Goal: Communication & Community: Answer question/provide support

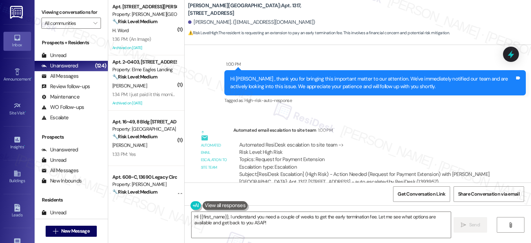
scroll to position [1047, 0]
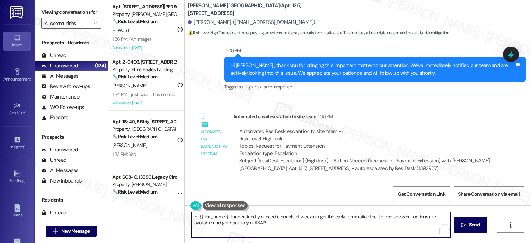
drag, startPoint x: 224, startPoint y: 216, endPoint x: 180, endPoint y: 218, distance: 44.3
click at [184, 218] on div "[PERSON_NAME][GEOGRAPHIC_DATA]: Apt. 1317, [STREET_ADDRESS] Hernandez. ([EMAIL_…" at bounding box center [357, 121] width 347 height 243
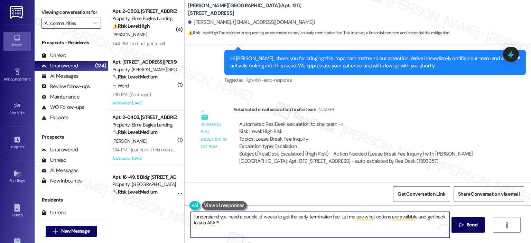
scroll to position [875, 0]
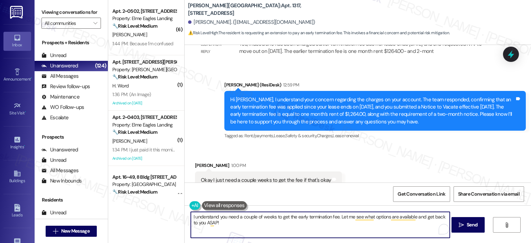
click at [336, 217] on textarea "I understand you need a couple of weeks to get the early termination fee. Let m…" at bounding box center [320, 225] width 259 height 26
drag, startPoint x: 370, startPoint y: 217, endPoint x: 337, endPoint y: 217, distance: 32.8
click at [337, 217] on textarea "I understand you need a couple of weeks to get the early termination fee. Thank…" at bounding box center [320, 225] width 259 height 26
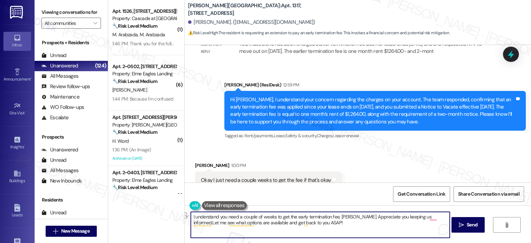
drag, startPoint x: 425, startPoint y: 215, endPoint x: 353, endPoint y: 217, distance: 72.2
click at [353, 217] on textarea "I understand you need a couple of weeks to get the early termination fee, Melis…" at bounding box center [320, 225] width 259 height 26
drag, startPoint x: 189, startPoint y: 216, endPoint x: 192, endPoint y: 217, distance: 3.7
click at [191, 216] on textarea "I understand you need a couple of weeks to get the early termination fee, Melis…" at bounding box center [320, 225] width 259 height 26
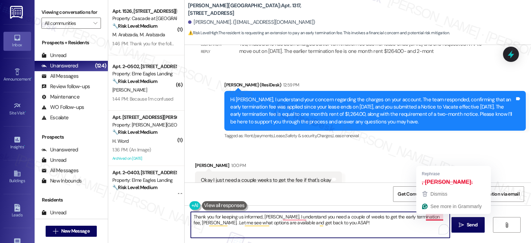
drag, startPoint x: 426, startPoint y: 217, endPoint x: 444, endPoint y: 218, distance: 17.3
click at [444, 218] on textarea "Thank you for keeping us informed, Melissa. I understand you need a couple of w…" at bounding box center [320, 225] width 259 height 26
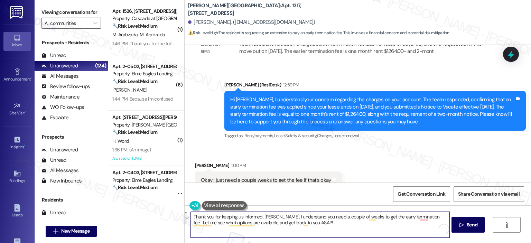
drag, startPoint x: 319, startPoint y: 223, endPoint x: 425, endPoint y: 216, distance: 106.0
click at [425, 216] on textarea "Thank you for keeping us informed, Melissa. I understand you need a couple of w…" at bounding box center [320, 225] width 259 height 26
click at [232, 227] on textarea "Thank you for keeping us informed, Melissa. I understand you need a couple of w…" at bounding box center [320, 225] width 259 height 26
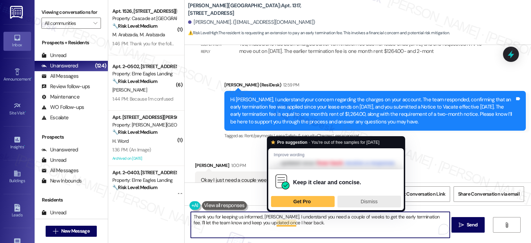
click at [376, 204] on span "Dismiss" at bounding box center [368, 202] width 17 height 6
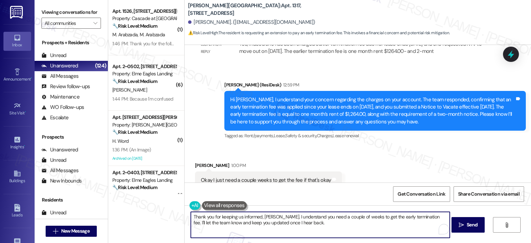
click at [345, 229] on textarea "Thank you for keeping us informed, Melissa. I understand you need a couple of w…" at bounding box center [320, 225] width 259 height 26
type textarea "Thank you for keeping us informed, Melissa. I understand you need a couple of w…"
click at [460, 224] on icon "" at bounding box center [461, 225] width 5 height 6
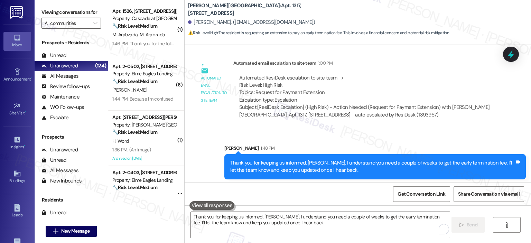
scroll to position [1103, 0]
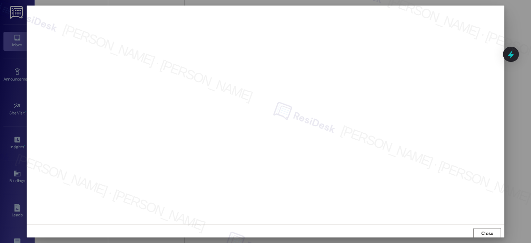
click at [507, 23] on div at bounding box center [265, 121] width 531 height 243
click at [509, 23] on div at bounding box center [265, 121] width 531 height 243
click at [521, 100] on div at bounding box center [265, 121] width 531 height 243
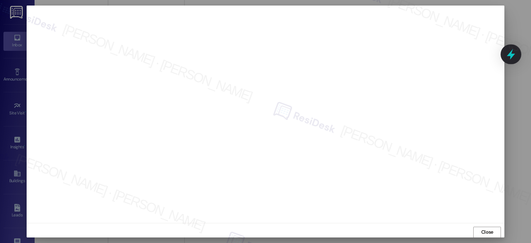
click at [507, 55] on icon at bounding box center [511, 54] width 12 height 12
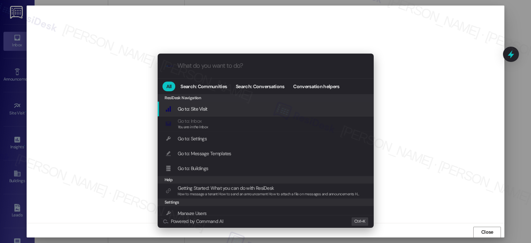
click at [519, 150] on div ".cls-1{fill:#0a055f;}.cls-2{fill:#0cc4c4;} resideskLogoBlueOrange All Search: C…" at bounding box center [265, 121] width 531 height 243
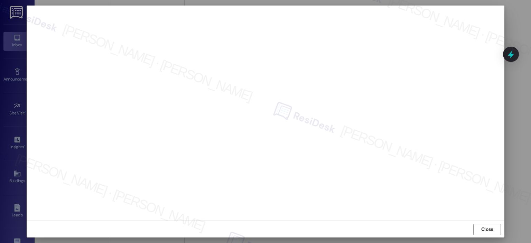
scroll to position [5, 0]
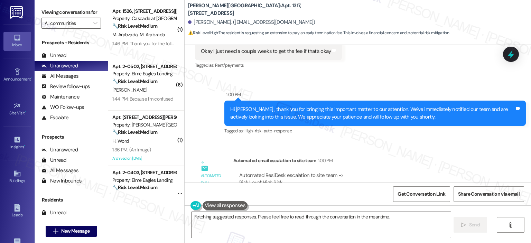
scroll to position [1176, 0]
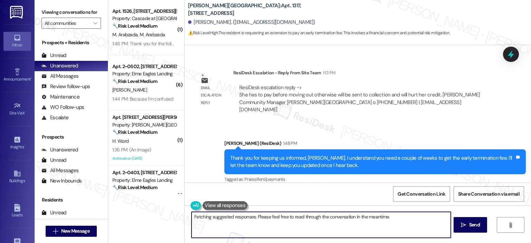
drag, startPoint x: 359, startPoint y: 223, endPoint x: 151, endPoint y: 209, distance: 208.1
click at [151, 209] on div "( 1 ) Apt. 1526, 300 Yoakum Parkway Property: Cascade at Landmark 🔧 Risk Level:…" at bounding box center [319, 121] width 423 height 243
type textarea "Hi {{first_name}}, I understand you need a couple of weeks to get the early ter…"
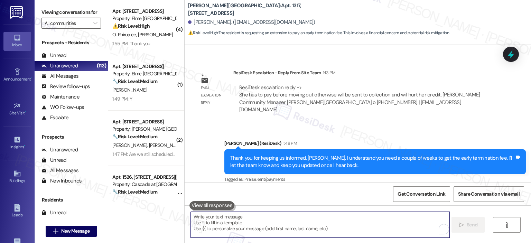
click at [247, 224] on textarea "To enrich screen reader interactions, please activate Accessibility in Grammarl…" at bounding box center [320, 225] width 259 height 26
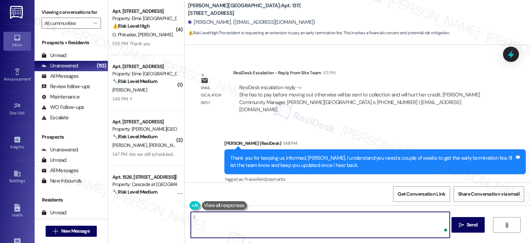
type textarea "i"
paste textarea "Please know that the payment does need to be made prior to move-out, as any unp…"
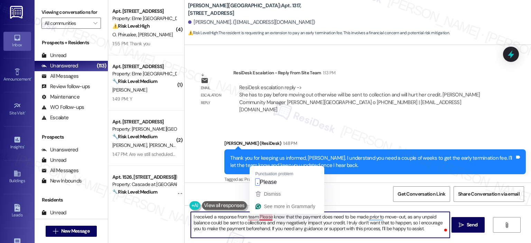
click at [255, 216] on textarea "I received a response from team Please know that the payment does need to be ma…" at bounding box center [320, 225] width 259 height 26
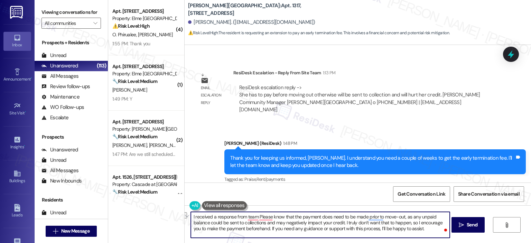
drag, startPoint x: 317, startPoint y: 217, endPoint x: 188, endPoint y: 214, distance: 128.6
click at [188, 214] on div "I received a response from team Please know that the payment does need to be ma…" at bounding box center [358, 231] width 346 height 52
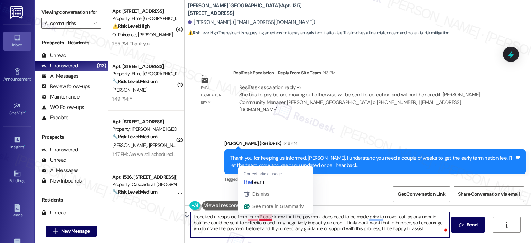
click at [257, 217] on textarea "I received a response from team Please know that the payment does need to be ma…" at bounding box center [320, 225] width 259 height 26
drag, startPoint x: 297, startPoint y: 217, endPoint x: 256, endPoint y: 216, distance: 40.8
click at [256, 216] on textarea "I received a response from team. Please know that the payment does need to be m…" at bounding box center [320, 225] width 259 height 26
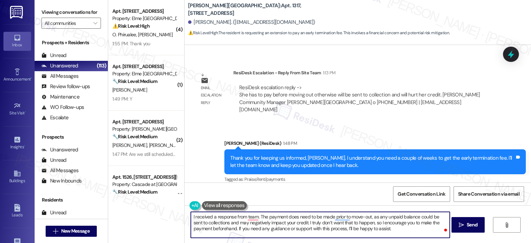
click at [241, 217] on textarea "I received a response from team. The payment does need to be made prior to move…" at bounding box center [320, 225] width 259 height 26
type textarea "I received a response from the team. The payment does need to be made prior to …"
click at [464, 220] on button " Send" at bounding box center [468, 225] width 34 height 16
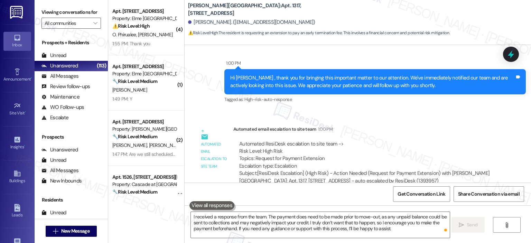
scroll to position [896, 0]
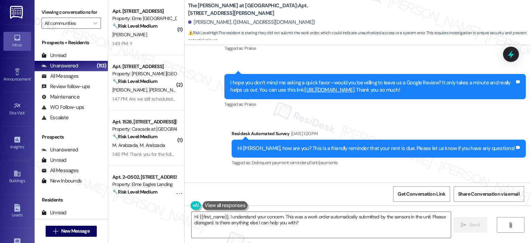
scroll to position [3762, 0]
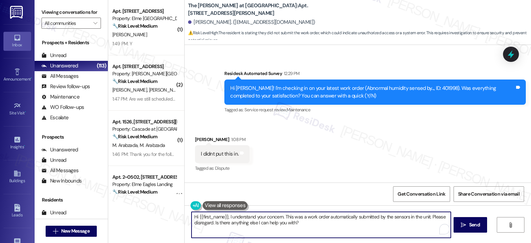
drag, startPoint x: 173, startPoint y: 210, endPoint x: 161, endPoint y: 211, distance: 12.1
click at [161, 211] on div "( 1 ) Apt. 3318, 205 Century Place Property: Elme Alexandria 🔧 Risk Level: Medi…" at bounding box center [319, 121] width 423 height 243
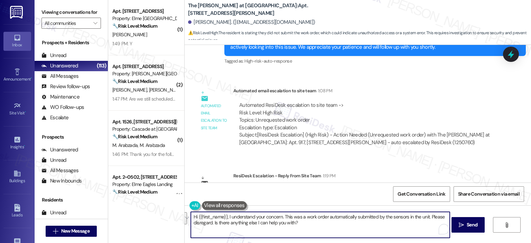
click at [298, 221] on textarea "Hi {{first_name}}, I understand your concern. This was a work order automatical…" at bounding box center [320, 225] width 259 height 26
click at [304, 221] on textarea "Hi {{first_name}}, I understand your concern. This was a work order automatical…" at bounding box center [320, 225] width 259 height 26
drag, startPoint x: 307, startPoint y: 223, endPoint x: 280, endPoint y: 203, distance: 33.8
click at [278, 218] on textarea "Hi {{first_name}}, I understand your concern. This was a work order automatical…" at bounding box center [320, 225] width 259 height 26
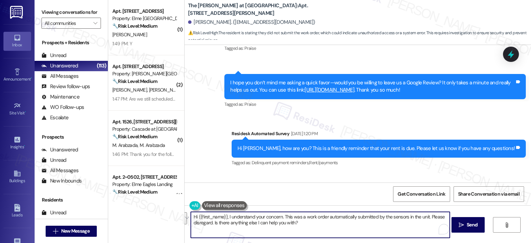
scroll to position [3762, 0]
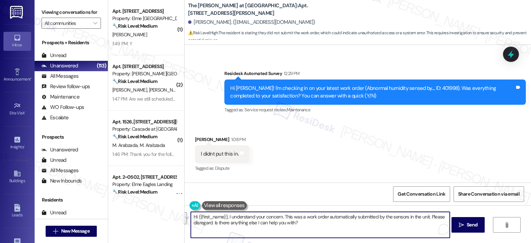
click at [310, 220] on textarea "Hi {{first_name}}, I understand your concern. This was a work order automatical…" at bounding box center [320, 225] width 259 height 26
drag, startPoint x: 310, startPoint y: 221, endPoint x: 225, endPoint y: 216, distance: 85.5
click at [225, 216] on textarea "Hi {{first_name}}, I understand your concern. This was a work order automatical…" at bounding box center [320, 225] width 259 height 26
click at [231, 217] on textarea "Hi {{first_name}}, I understand your concern. This was a work order automatical…" at bounding box center [320, 225] width 259 height 26
click at [225, 217] on textarea "Hi {{first_name}}, I understand your concern. This was a work order automatical…" at bounding box center [320, 225] width 259 height 26
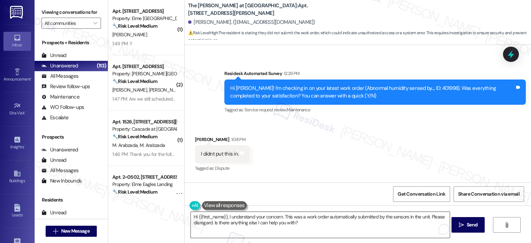
click at [307, 224] on textarea "Hi {{first_name}}, I understand your concern. This was a work order automatical…" at bounding box center [320, 225] width 259 height 26
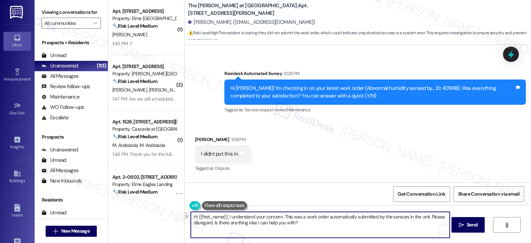
drag, startPoint x: 307, startPoint y: 224, endPoint x: 209, endPoint y: 226, distance: 97.5
click at [209, 226] on textarea "Hi {{first_name}}, I understand your concern. This was a work order automatical…" at bounding box center [320, 225] width 259 height 26
type textarea "Hi {{first_name}}, I understand your concern. This was a work order automatical…"
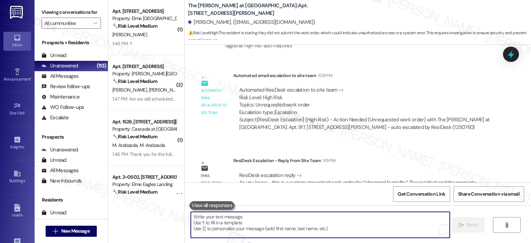
scroll to position [3990, 0]
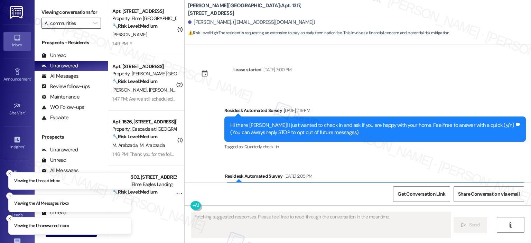
type textarea "Fetching suggested responses. Please feel free to read through the conversation…"
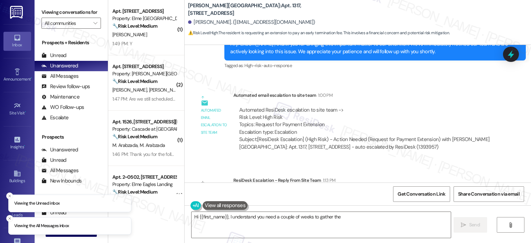
scroll to position [1176, 0]
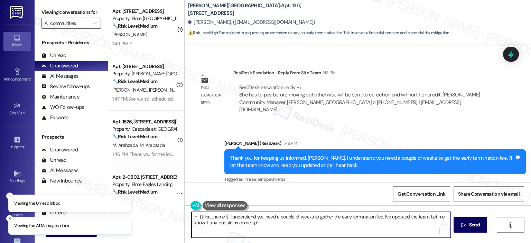
drag, startPoint x: 274, startPoint y: 225, endPoint x: 164, endPoint y: 207, distance: 111.4
click at [164, 207] on div "( 1 ) Apt. 3318, [STREET_ADDRESS] Property: Elme Alexandria 🔧 Risk Level: Mediu…" at bounding box center [319, 121] width 423 height 243
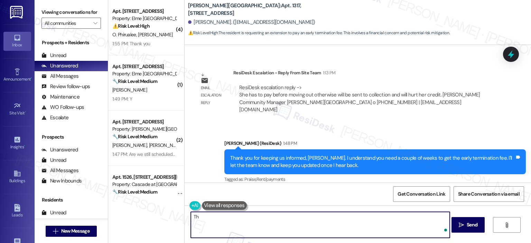
type textarea "T"
type textarea "I received"
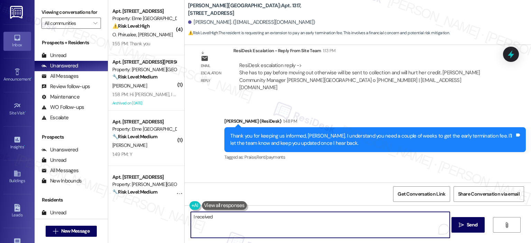
scroll to position [1239, 0]
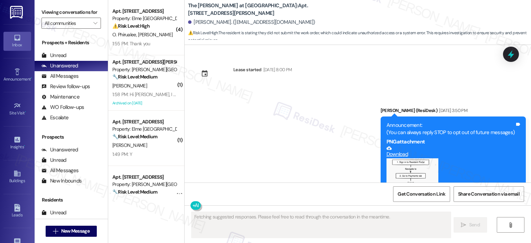
scroll to position [4000, 0]
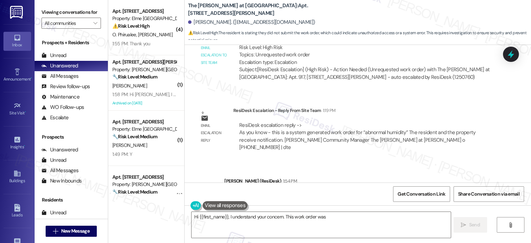
type textarea "Hi {{first_name}}, I understand your concern. This work order was"
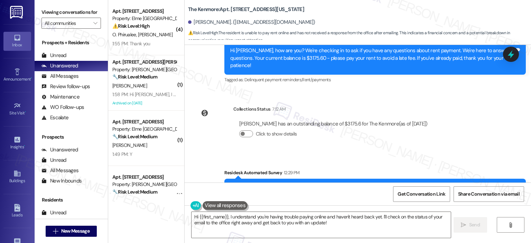
scroll to position [2356, 0]
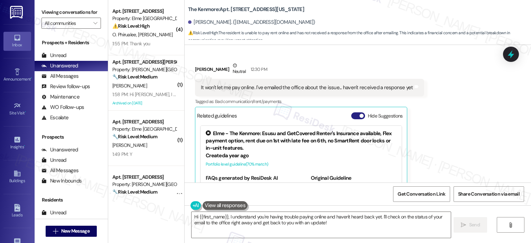
click at [351, 112] on button "Hide Suggestions" at bounding box center [358, 115] width 14 height 7
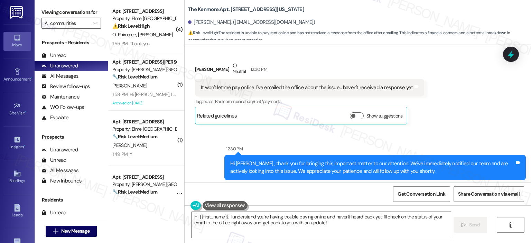
click at [478, 148] on div "Sent via SMS 12:30 PM Hi Fatima , thank you for bringing this important matter …" at bounding box center [375, 167] width 312 height 55
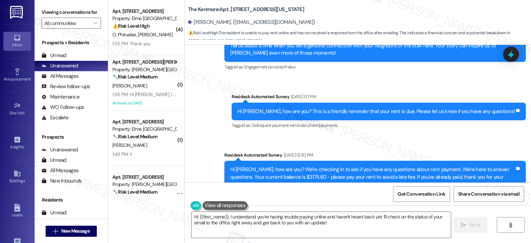
scroll to position [2238, 0]
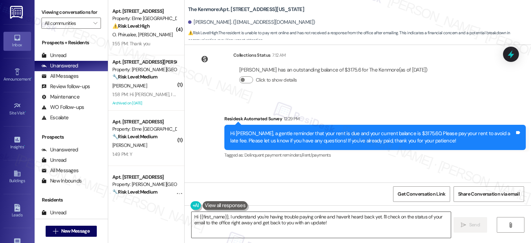
click at [228, 216] on textarea "Hi {{first_name}}, I understand you're having trouble paying online and haven't…" at bounding box center [320, 225] width 259 height 26
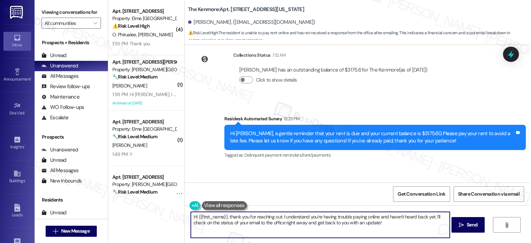
drag, startPoint x: 425, startPoint y: 218, endPoint x: 428, endPoint y: 225, distance: 7.7
click at [425, 218] on textarea "Hi {{first_name}}, thank you for reaching out. I understand you're having troub…" at bounding box center [320, 225] width 259 height 26
click at [423, 217] on textarea "Hi {{first_name}}, thank you for reaching out. I understand you're having troub…" at bounding box center [320, 225] width 259 height 26
drag, startPoint x: 202, startPoint y: 222, endPoint x: 424, endPoint y: 218, distance: 221.9
click at [424, 218] on textarea "Hi {{first_name}}, thank you for reaching out. I understand you're having troub…" at bounding box center [320, 225] width 259 height 26
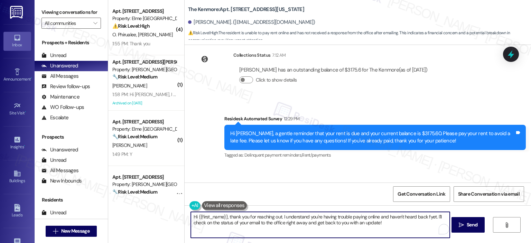
type textarea "Hi {{first_name}}, thank you for reaching out. I understand you're having troub…"
click at [438, 217] on textarea "Hi {{first_name}}, thank you for reaching out. I understand you're having troub…" at bounding box center [320, 225] width 259 height 26
drag, startPoint x: 402, startPoint y: 222, endPoint x: 431, endPoint y: 215, distance: 29.8
click at [431, 215] on textarea "Hi {{first_name}}, thank you for reaching out. I understand you're having troub…" at bounding box center [320, 225] width 259 height 26
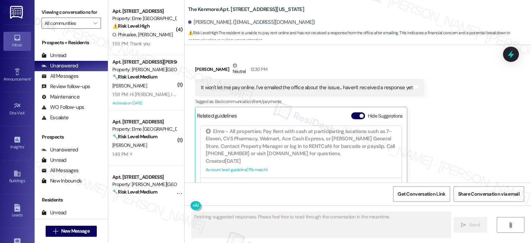
scroll to position [2507, 0]
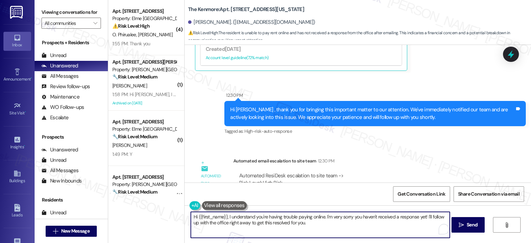
drag, startPoint x: 307, startPoint y: 223, endPoint x: 321, endPoint y: 217, distance: 15.2
click at [321, 217] on textarea "Hi {{first_name}}, I understand you're having trouble paying online. I'm very s…" at bounding box center [320, 225] width 259 height 26
click at [225, 217] on textarea "Hi {{first_name}}, I understand you're having trouble paying online. I'm very s…" at bounding box center [320, 225] width 259 height 26
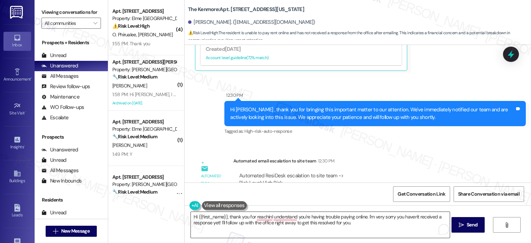
click at [286, 225] on textarea "Hi {{first_name}}, thank you for reachinI understand you're having trouble payi…" at bounding box center [320, 225] width 259 height 26
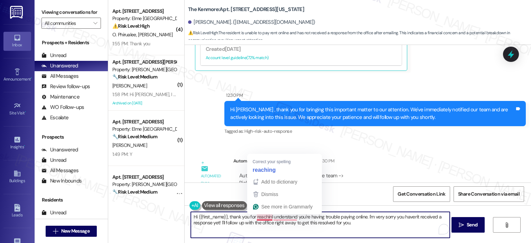
click at [266, 215] on textarea "Hi {{first_name}}, thank you for reachinI understand you're having trouble payi…" at bounding box center [320, 225] width 259 height 26
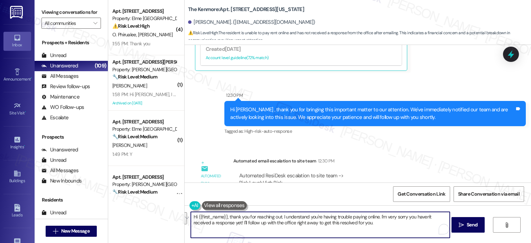
drag, startPoint x: 363, startPoint y: 226, endPoint x: 377, endPoint y: 218, distance: 15.8
click at [377, 218] on textarea "Hi {{first_name}}, thank you for reaching out. I understand you're having troub…" at bounding box center [320, 225] width 259 height 26
type textarea "Hi {{first_name}}, thank you for reaching out. I understand you're having troub…"
click at [463, 224] on span " Send" at bounding box center [468, 224] width 22 height 7
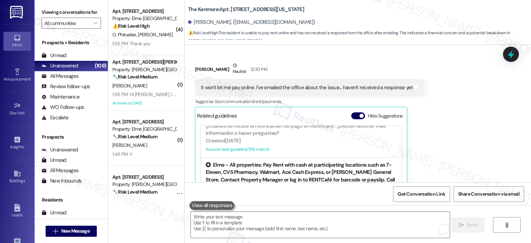
scroll to position [200, 0]
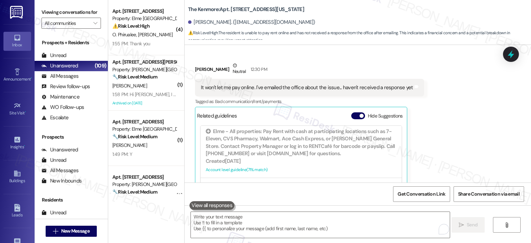
click at [346, 109] on div "Related guidelines Hide Suggestions" at bounding box center [301, 115] width 208 height 13
click at [351, 112] on button "Hide Suggestions" at bounding box center [358, 115] width 14 height 7
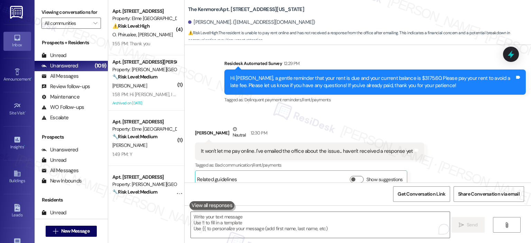
scroll to position [2466, 0]
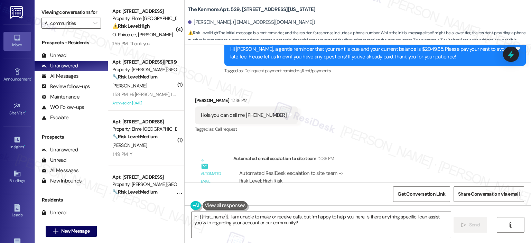
scroll to position [4217, 0]
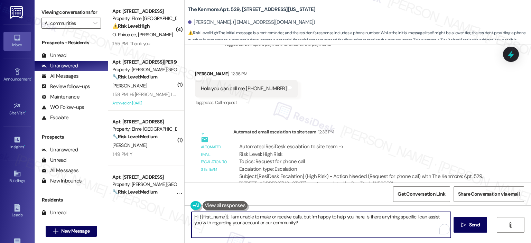
drag, startPoint x: 294, startPoint y: 224, endPoint x: 247, endPoint y: 223, distance: 47.0
click at [247, 223] on textarea "Hi {{first_name}}, I am unable to make or receive calls, but I'm happy to help …" at bounding box center [320, 225] width 259 height 26
type textarea "Hi {{first_name}}, I am unable to make or receive calls, but I'm happy to help …"
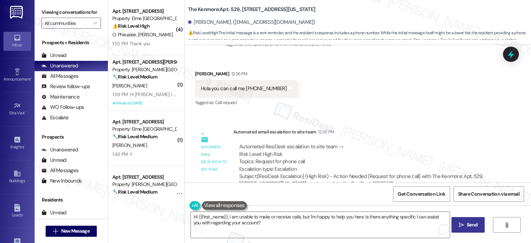
click at [470, 229] on button " Send" at bounding box center [468, 225] width 34 height 16
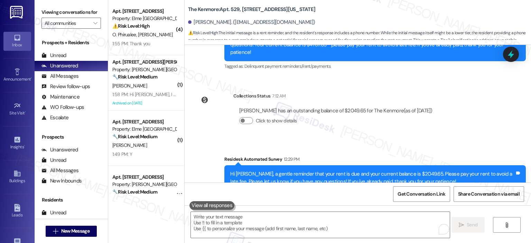
scroll to position [4273, 0]
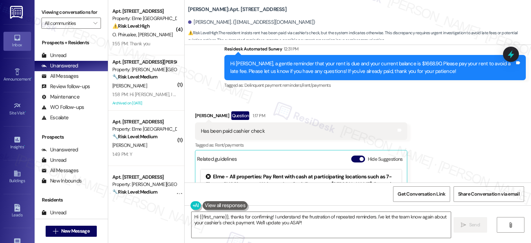
scroll to position [7311, 0]
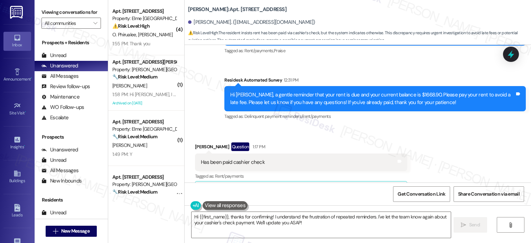
click at [359, 188] on span "button" at bounding box center [361, 190] width 4 height 4
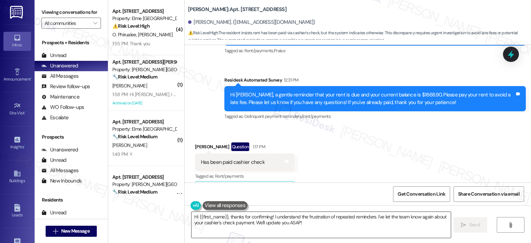
click at [229, 225] on textarea "Hi {{first_name}}, thanks for confirming! I understand the frustration of repea…" at bounding box center [320, 225] width 259 height 26
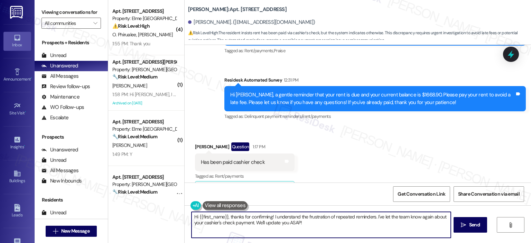
paste textarea "Thank you so much for your payment, {{first_name}}! I’m sorry if the rent remin…"
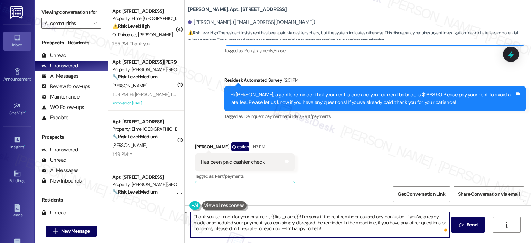
drag, startPoint x: 259, startPoint y: 222, endPoint x: 400, endPoint y: 215, distance: 141.5
click at [400, 215] on textarea "Thank you so much for your payment, {{first_name}}! I’m sorry if the rent remin…" at bounding box center [320, 225] width 259 height 26
type textarea "Thank you so much for your payment, {{first_name}}! I’m sorry if the rent remin…"
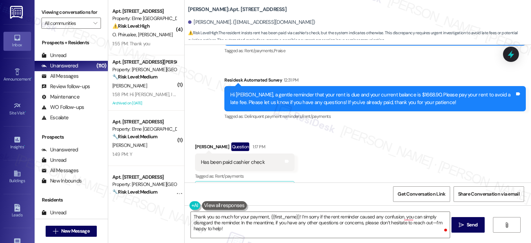
click at [484, 226] on div "Thank you so much for your payment, {{first_name}}! I’m sorry if the rent remin…" at bounding box center [358, 231] width 346 height 52
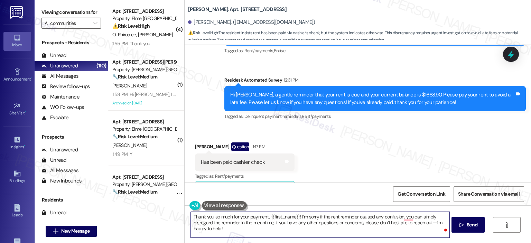
click at [296, 216] on textarea "Thank you so much for your payment, {{first_name}}! I’m sorry if the rent remin…" at bounding box center [320, 225] width 259 height 26
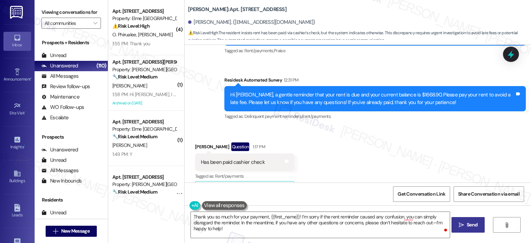
drag, startPoint x: 463, startPoint y: 226, endPoint x: 456, endPoint y: 226, distance: 6.6
click at [463, 226] on span " Send" at bounding box center [468, 224] width 22 height 7
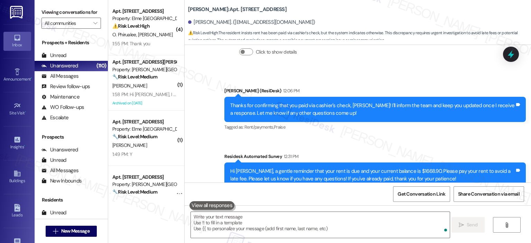
scroll to position [7441, 0]
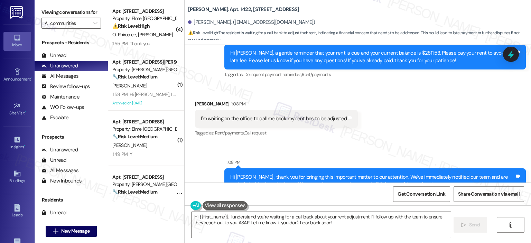
scroll to position [4394, 0]
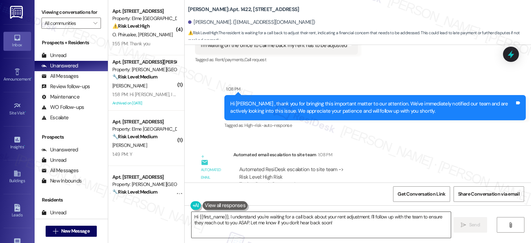
click at [347, 220] on textarea "Hi {{first_name}}, I understand you're waiting for a call back about your rent …" at bounding box center [320, 225] width 259 height 26
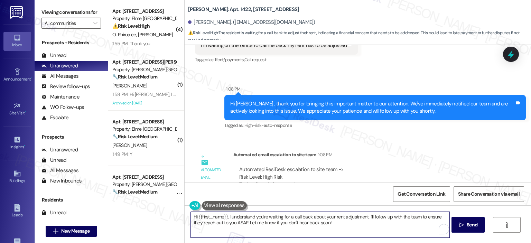
scroll to position [4221, 0]
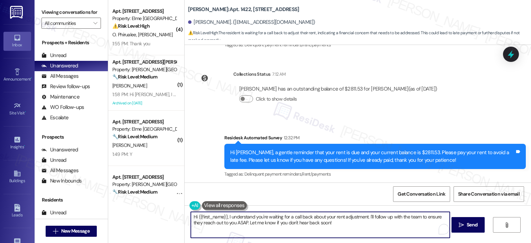
click at [225, 216] on textarea "Hi {{first_name}}, I understand you're waiting for a call back about your rent …" at bounding box center [320, 225] width 259 height 26
drag, startPoint x: 393, startPoint y: 224, endPoint x: 290, endPoint y: 223, distance: 103.7
click at [290, 223] on textarea "Hi {{first_name}}, thank you for letting us know. I understand you're waiting f…" at bounding box center [320, 225] width 259 height 26
click at [292, 223] on textarea "Hi {{first_name}}, thank you for letting us know. I understand you're waiting f…" at bounding box center [320, 225] width 259 height 26
drag, startPoint x: 301, startPoint y: 223, endPoint x: 287, endPoint y: 224, distance: 13.5
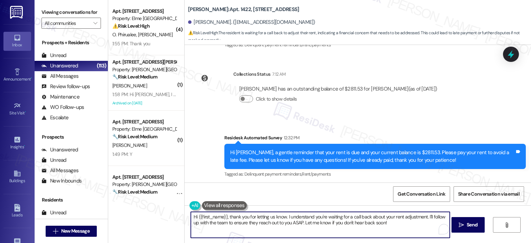
click at [287, 224] on textarea "Hi {{first_name}}, thank you for letting us know. I understand you're waiting f…" at bounding box center [320, 225] width 259 height 26
click at [390, 223] on textarea "Hi {{first_name}}, thank you for letting us know. I understand you're waiting f…" at bounding box center [320, 225] width 259 height 26
type textarea "Hi {{first_name}}, thank you for letting us know. I understand you're waiting f…"
click at [463, 227] on span " Send" at bounding box center [468, 224] width 22 height 7
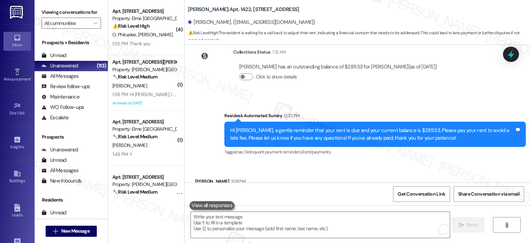
scroll to position [4449, 0]
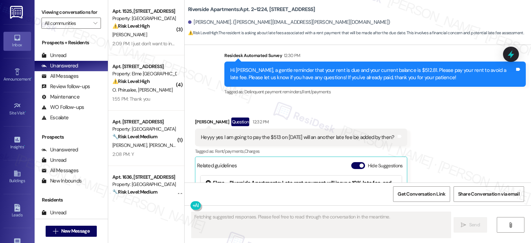
scroll to position [2091, 0]
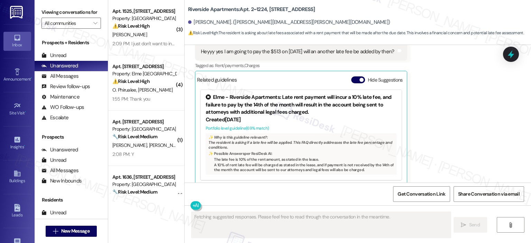
click at [350, 73] on div "Related guidelines Hide Suggestions" at bounding box center [301, 79] width 208 height 13
click at [354, 76] on button "Hide Suggestions" at bounding box center [358, 79] width 14 height 7
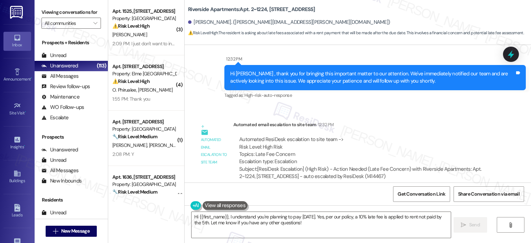
scroll to position [1972, 0]
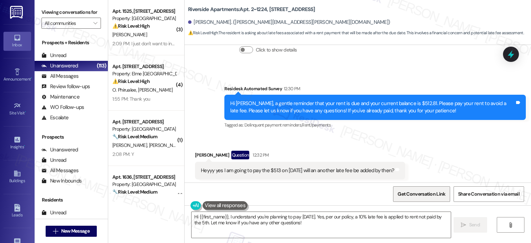
click at [401, 193] on span "Get Conversation Link" at bounding box center [421, 193] width 48 height 7
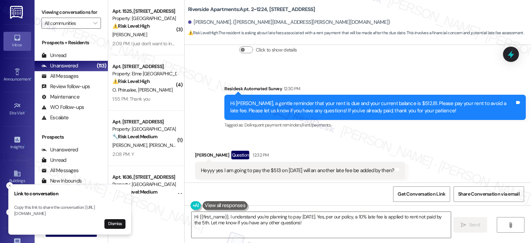
drag, startPoint x: 15, startPoint y: 207, endPoint x: 106, endPoint y: 215, distance: 91.5
click at [106, 215] on p "Copy this link to share the conversation: https://www.theresidesk.com/text/insi…" at bounding box center [69, 211] width 111 height 12
copy p "https://www.theresidesk.com/text/insights-conversations/1414467/share-conversat…"
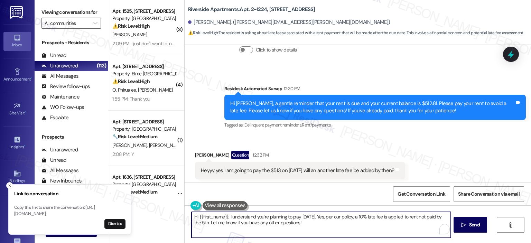
drag, startPoint x: 328, startPoint y: 225, endPoint x: 203, endPoint y: 219, distance: 125.2
click at [191, 215] on textarea "Hi {{first_name}}, I understand you're planning to pay next Wednesday. Yes, per…" at bounding box center [320, 225] width 259 height 26
click at [8, 183] on icon "Close toast" at bounding box center [10, 185] width 4 height 4
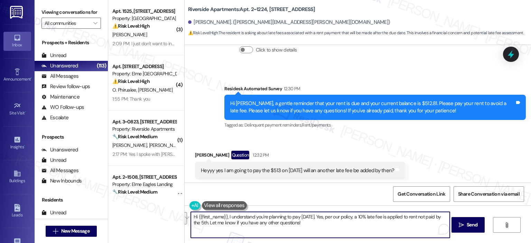
scroll to position [2145, 0]
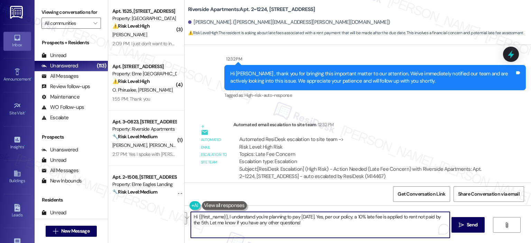
click at [319, 229] on textarea "Hi {{first_name}}, I understand you're planning to pay next Wednesday. Yes, per…" at bounding box center [320, 225] width 259 height 26
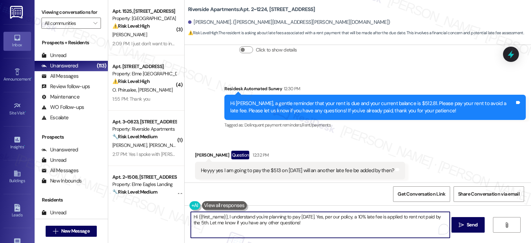
drag, startPoint x: 224, startPoint y: 217, endPoint x: 231, endPoint y: 219, distance: 7.3
click at [224, 217] on textarea "Hi {{first_name}}, I understand you're planning to pay next Wednesday. Yes, per…" at bounding box center [320, 225] width 259 height 26
drag, startPoint x: 294, startPoint y: 218, endPoint x: 252, endPoint y: 216, distance: 41.9
click at [252, 216] on textarea "Hi {{first_name}}, thank you for keeping us informed. I understand you're plann…" at bounding box center [320, 225] width 259 height 26
click at [388, 223] on textarea "Hi {{first_name}}, thank you for letting us know. I understand you're planning …" at bounding box center [320, 225] width 259 height 26
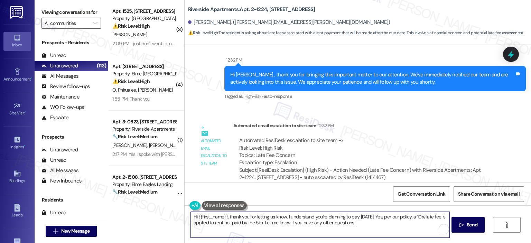
scroll to position [2145, 0]
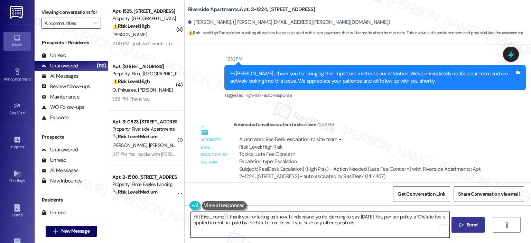
type textarea "Hi {{first_name}}, thank you for letting us know. I understand you're planning …"
click at [457, 219] on button " Send" at bounding box center [468, 225] width 34 height 16
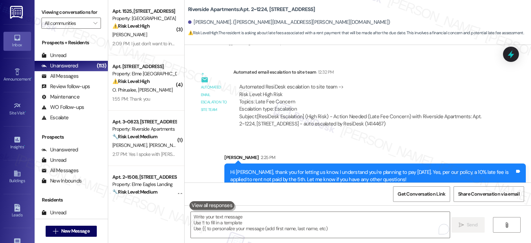
scroll to position [2201, 0]
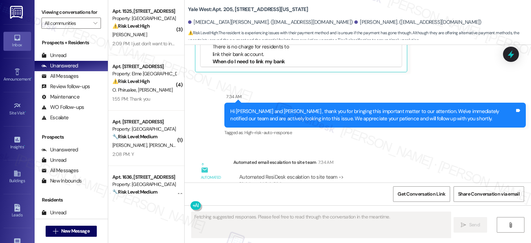
scroll to position [4312, 0]
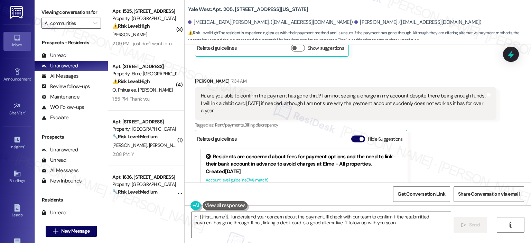
type textarea "Hi {{first_name}}, I understand your concern about the payment. I'll check with…"
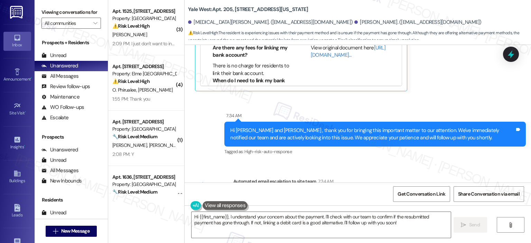
scroll to position [4485, 0]
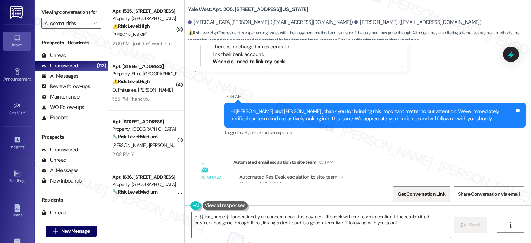
click at [406, 193] on span "Get Conversation Link" at bounding box center [421, 193] width 48 height 7
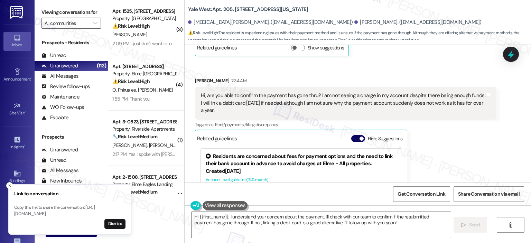
scroll to position [169, 0]
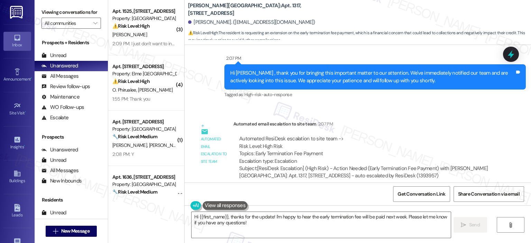
scroll to position [1286, 0]
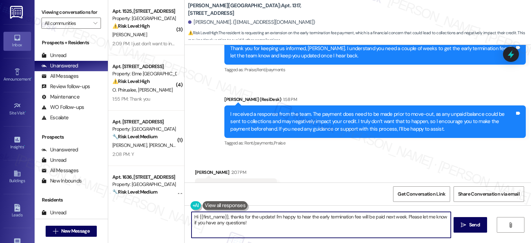
drag, startPoint x: 227, startPoint y: 217, endPoint x: 168, endPoint y: 217, distance: 58.7
click at [168, 217] on div "( 3 ) Apt. 1525, [STREET_ADDRESS] Property: [GEOGRAPHIC_DATA] ⚠️ Risk Level: Hi…" at bounding box center [319, 121] width 423 height 243
click at [235, 216] on textarea "Thanks for the update! I'm happy to hear the early termination fee will be paid…" at bounding box center [320, 225] width 259 height 26
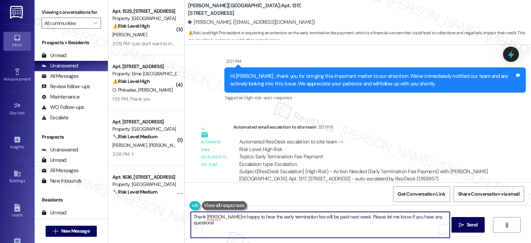
scroll to position [1458, 0]
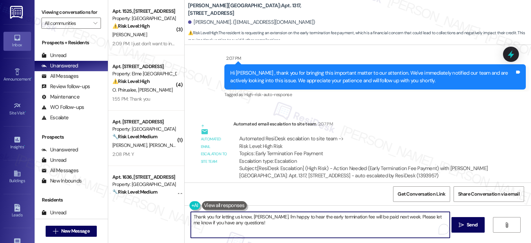
drag, startPoint x: 284, startPoint y: 217, endPoint x: 273, endPoint y: 219, distance: 11.1
click at [273, 219] on textarea "Thank you for letting us know, [PERSON_NAME]. I'm happy to hear the early termi…" at bounding box center [320, 225] width 259 height 26
click at [362, 221] on textarea "Thank you for letting us know, [PERSON_NAME]. I'm glad to hear the early termin…" at bounding box center [320, 225] width 259 height 26
click at [393, 216] on textarea "Thank you for letting us know, Melissa. I'm glad to hear the early termination …" at bounding box center [320, 225] width 259 height 26
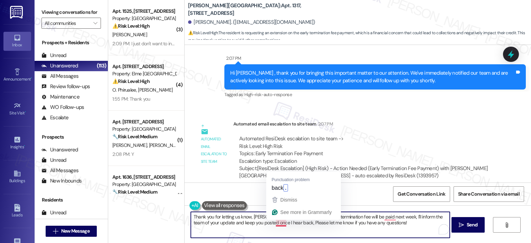
click at [283, 224] on textarea "Thank you for letting us know, Melissa. I'm glad to hear the early termination …" at bounding box center [320, 225] width 259 height 26
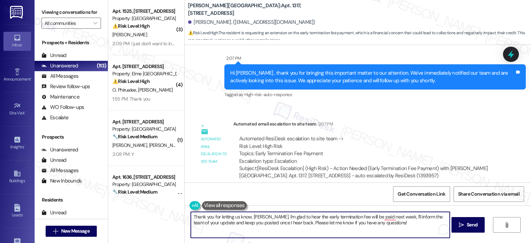
click at [353, 229] on textarea "Thank you for letting us know, Melissa. I'm glad to hear the early termination …" at bounding box center [320, 225] width 259 height 26
type textarea "Thank you for letting us know, Melissa. I'm glad to hear the early termination …"
click at [467, 227] on span "Send" at bounding box center [471, 224] width 11 height 7
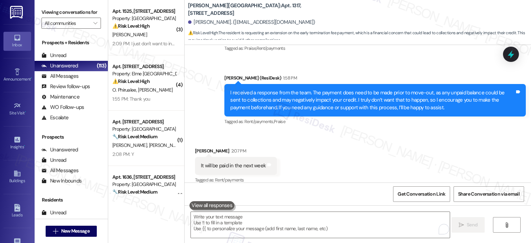
scroll to position [1514, 0]
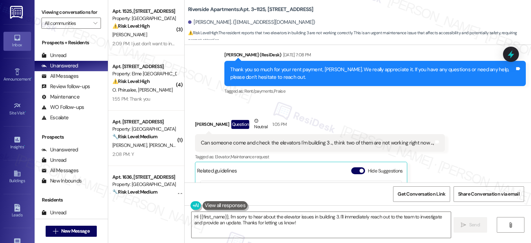
scroll to position [4886, 0]
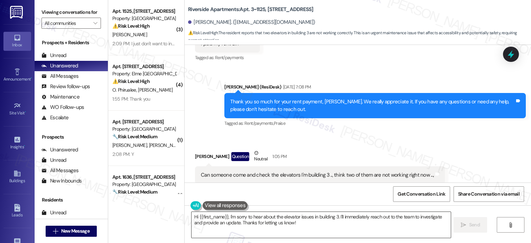
click at [226, 216] on textarea "Hi {{first_name}}, I'm sorry to hear about the elevator issues in building 3. I…" at bounding box center [320, 225] width 259 height 26
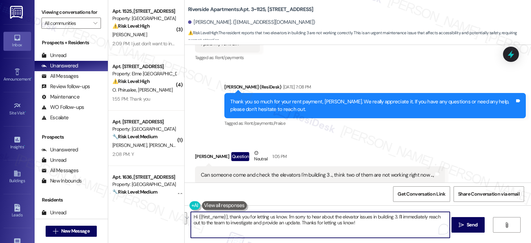
drag, startPoint x: 347, startPoint y: 226, endPoint x: 395, endPoint y: 217, distance: 48.9
click at [395, 217] on textarea "Hi {{first_name}}, thank you for letting us know. I'm sorry to hear about the e…" at bounding box center [320, 225] width 259 height 26
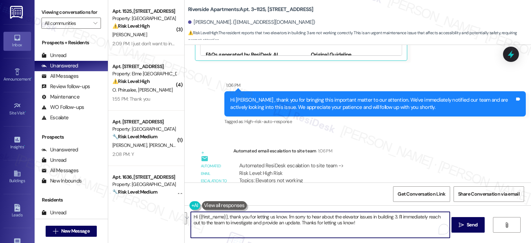
scroll to position [5144, 0]
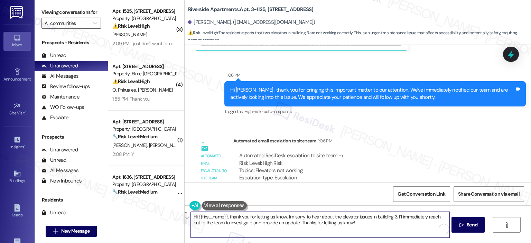
click at [362, 225] on textarea "Hi {{first_name}}, thank you for letting us know. I'm sorry to hear about the e…" at bounding box center [320, 225] width 259 height 26
drag, startPoint x: 352, startPoint y: 223, endPoint x: 395, endPoint y: 214, distance: 43.8
click at [395, 214] on textarea "Hi {{first_name}}, thank you for letting us know. I'm sorry to hear about the e…" at bounding box center [320, 225] width 259 height 26
type textarea "Hi {{first_name}}, thank you for letting us know. I'm sorry to hear about the e…"
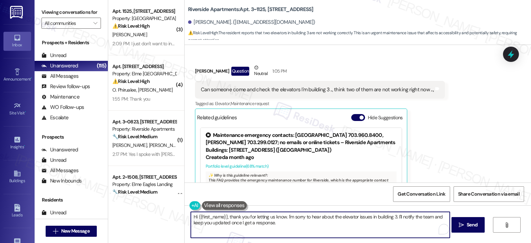
scroll to position [52, 0]
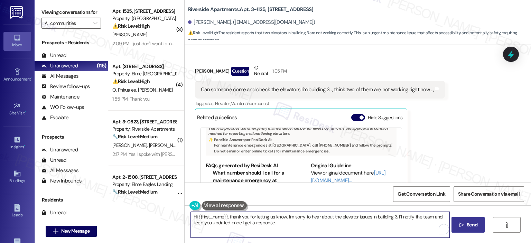
click at [469, 226] on span "Send" at bounding box center [471, 224] width 11 height 7
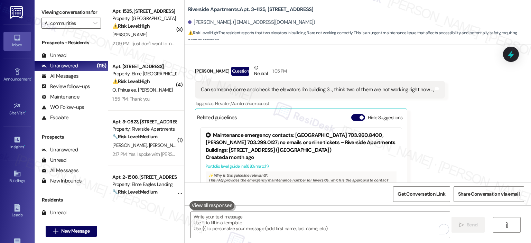
scroll to position [4993, 0]
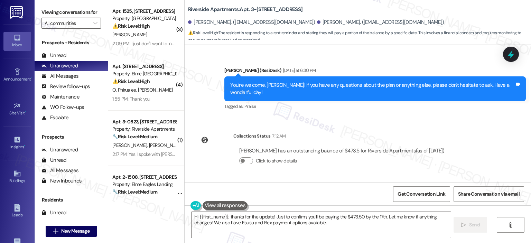
scroll to position [5274, 0]
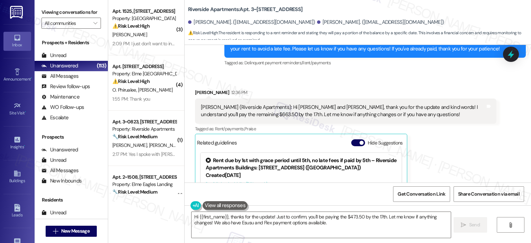
click at [457, 138] on div "Mohamed Aitoulid 12:36 PM Ella (Riverside Apartments): Hi Mohamed and Morad, th…" at bounding box center [345, 169] width 301 height 160
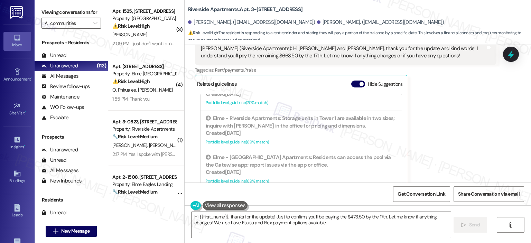
scroll to position [5446, 0]
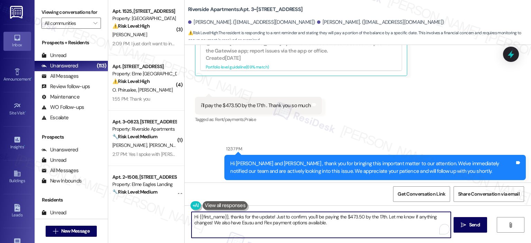
drag, startPoint x: 225, startPoint y: 216, endPoint x: 194, endPoint y: 217, distance: 30.8
click at [194, 217] on textarea "Hi {{first_name}}, thanks for the update! Just to confirm, you'll be paying the…" at bounding box center [320, 225] width 259 height 26
drag, startPoint x: 263, startPoint y: 216, endPoint x: 246, endPoint y: 216, distance: 16.6
click at [246, 216] on textarea "Hi Mohamed, thanks for the update! Just to confirm, you'll be paying the $473.5…" at bounding box center [320, 225] width 259 height 26
click at [261, 216] on textarea "Hi Mohamed, thanks for the update! Just to confirm, you'll be paying the $473.5…" at bounding box center [320, 225] width 259 height 26
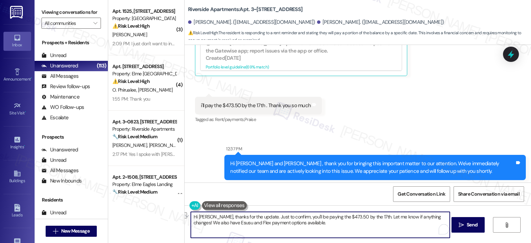
drag, startPoint x: 291, startPoint y: 217, endPoint x: 262, endPoint y: 217, distance: 28.3
click at [262, 217] on textarea "Hi Mohamed, thanks for the update. Just to confirm, you'll be paying the $473.5…" at bounding box center [320, 225] width 259 height 26
click at [304, 222] on textarea "Hi Mohamed, thanks for the update. I understand you'll be paying the $473.50 by…" at bounding box center [320, 225] width 259 height 26
drag, startPoint x: 435, startPoint y: 216, endPoint x: 369, endPoint y: 218, distance: 66.4
click at [369, 218] on textarea "Hi Mohamed, thanks for the update. I understand you'll be paying the $473.50 by…" at bounding box center [320, 225] width 259 height 26
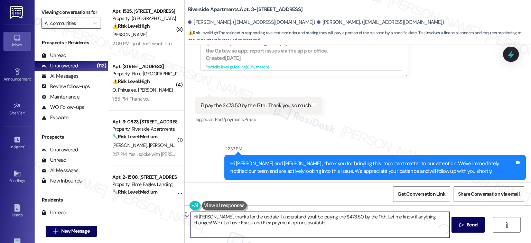
click at [371, 226] on textarea "Hi Mohamed, thanks for the update. I understand you'll be paying the $473.50 by…" at bounding box center [320, 225] width 259 height 26
type textarea "Hi Mohamed, thanks for the update. I understand you'll be paying the $473.50 by…"
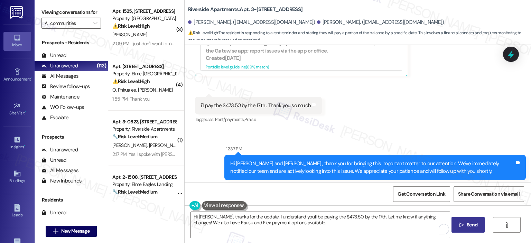
click at [461, 225] on icon "" at bounding box center [461, 225] width 5 height 6
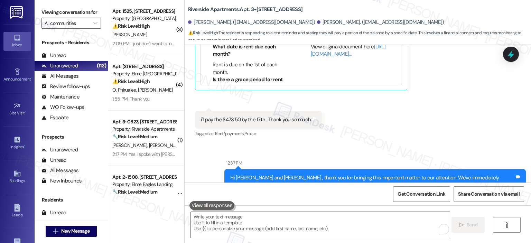
scroll to position [5295, 0]
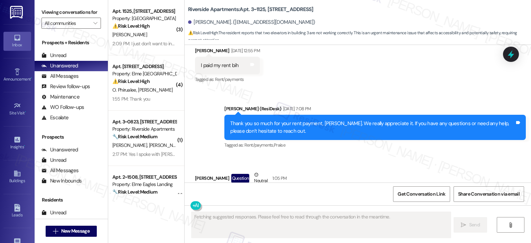
scroll to position [5210, 0]
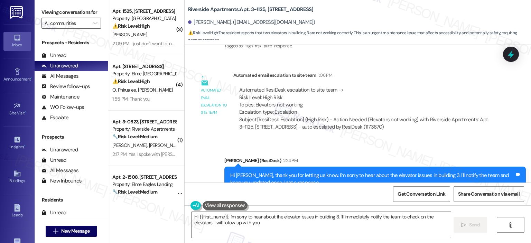
type textarea "Hi {{first_name}}, I'm sorry to hear about the elevator issues in building 3. I…"
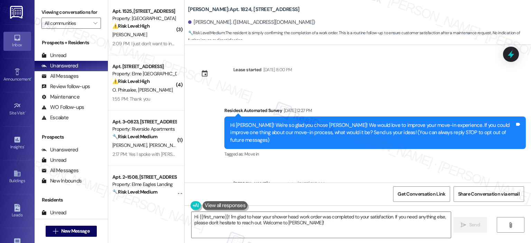
scroll to position [153, 0]
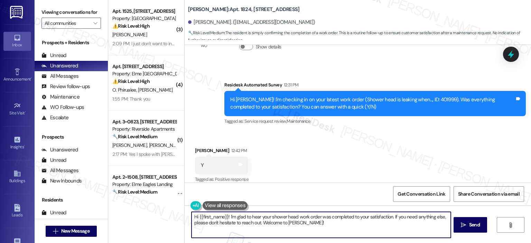
drag, startPoint x: 319, startPoint y: 223, endPoint x: 401, endPoint y: 210, distance: 83.1
click at [401, 210] on div "Hi {{first_name}}! I'm glad to hear your shower head work order was completed t…" at bounding box center [358, 231] width 346 height 52
click at [341, 225] on textarea "Hi {{first_name}}! I'm glad to hear your shower head work order was completed t…" at bounding box center [320, 225] width 259 height 26
drag, startPoint x: 318, startPoint y: 224, endPoint x: 257, endPoint y: 222, distance: 60.9
click at [257, 222] on textarea "Hi {{first_name}}! I'm glad to hear your shower head work order was completed t…" at bounding box center [320, 225] width 259 height 26
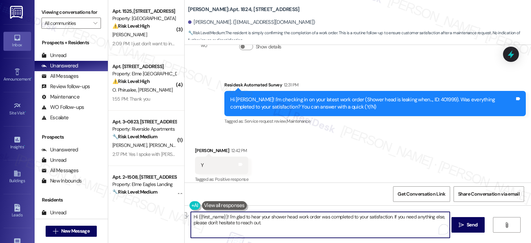
drag, startPoint x: 225, startPoint y: 217, endPoint x: 187, endPoint y: 218, distance: 38.0
click at [187, 218] on div "Hi {{first_name}}! I'm glad to hear your shower head work order was completed t…" at bounding box center [358, 231] width 346 height 52
click at [351, 217] on textarea "I'm glad to hear your shower head work order was completed to your satisfaction…" at bounding box center [320, 225] width 259 height 26
drag, startPoint x: 420, startPoint y: 215, endPoint x: 369, endPoint y: 215, distance: 51.8
click at [369, 215] on textarea "I'm glad to hear your shower head work order was completed to your satisfaction…" at bounding box center [320, 225] width 259 height 26
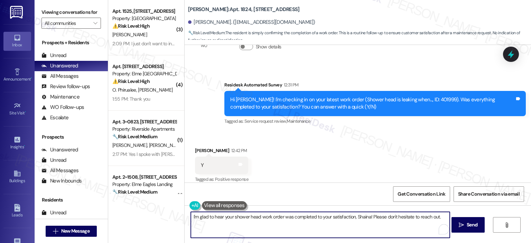
click at [441, 216] on textarea "I'm glad to hear your shower head work order was completed to your satisfaction…" at bounding box center [320, 225] width 259 height 26
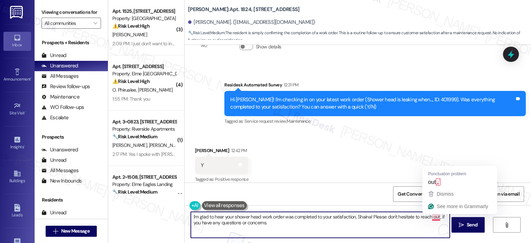
click at [336, 221] on textarea "I'm glad to hear your shower head work order was completed to your satisfaction…" at bounding box center [320, 225] width 259 height 26
type textarea "I'm glad to hear your shower head work order was completed to your satisfaction…"
click at [301, 236] on textarea "I'm glad to hear your shower head work order was completed to your satisfaction…" at bounding box center [320, 225] width 259 height 26
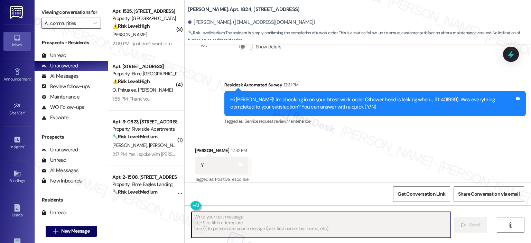
type textarea "Fetching suggested responses. Please feel free to read through the conversation…"
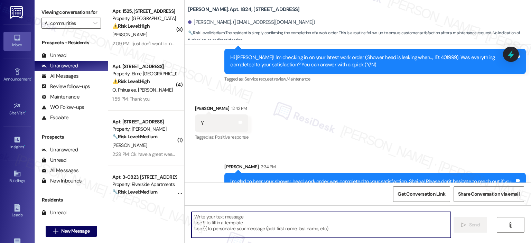
scroll to position [209, 0]
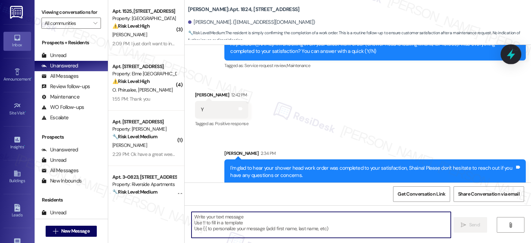
click at [513, 56] on icon at bounding box center [511, 54] width 8 height 11
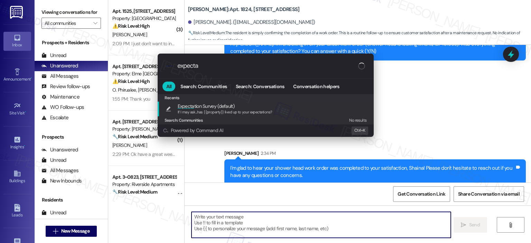
type input "expecta"
click at [198, 111] on span "If I may ask...has {{property}} lived up to your expectations?" at bounding box center [225, 112] width 95 height 5
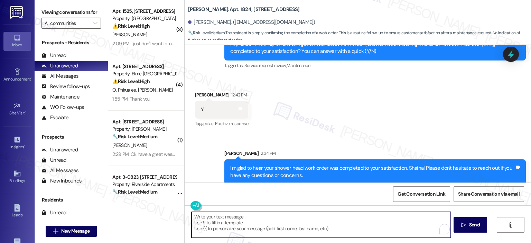
type textarea "If I may ask...has {{property}} lived up to your expectations?"
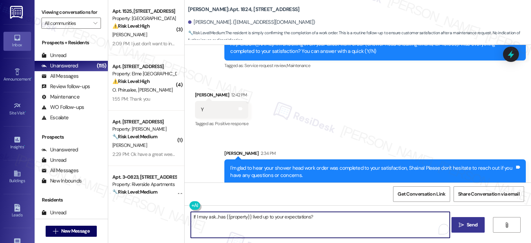
click at [465, 224] on span "Send" at bounding box center [471, 224] width 13 height 7
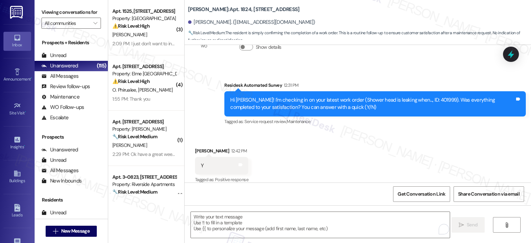
scroll to position [257, 0]
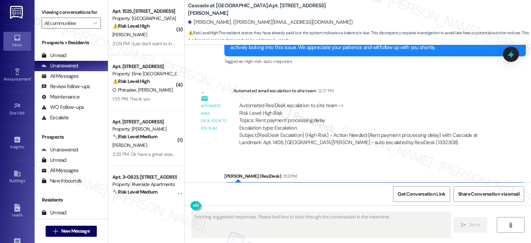
scroll to position [2793, 0]
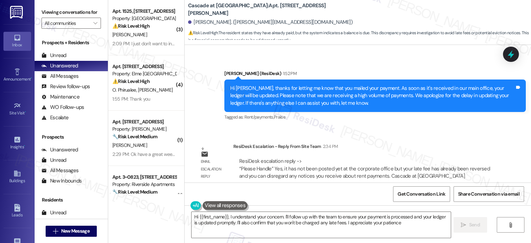
type textarea "Hi {{first_name}}, I understand your concern. I'll follow up with the team to e…"
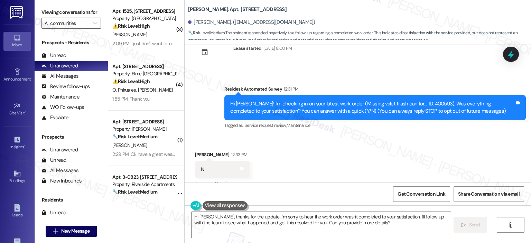
scroll to position [33, 0]
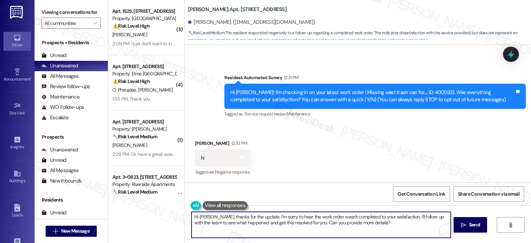
drag, startPoint x: 235, startPoint y: 216, endPoint x: 231, endPoint y: 216, distance: 4.1
click at [231, 216] on textarea "Hi [PERSON_NAME], thanks for the update. I'm sorry to hear the work order wasn'…" at bounding box center [320, 225] width 259 height 26
drag, startPoint x: 322, startPoint y: 224, endPoint x: 415, endPoint y: 215, distance: 93.7
click at [415, 215] on textarea "Hi [PERSON_NAME], thanks for your honest response. I'm sorry to hear the work o…" at bounding box center [320, 225] width 259 height 26
click at [246, 224] on textarea "Hi [PERSON_NAME], thanks for your honest response. I'm sorry to hear the work o…" at bounding box center [320, 225] width 259 height 26
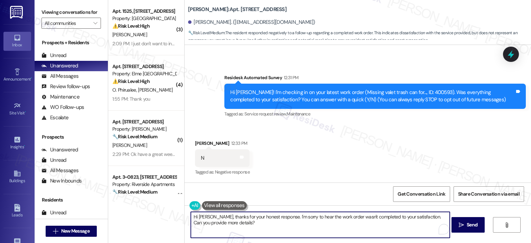
click at [418, 218] on textarea "Hi Lance, thanks for your honest response. I'm sorry to hear the work order was…" at bounding box center [320, 225] width 259 height 26
click at [438, 216] on textarea "Hi Lance, thanks for your honest response. I'm sorry to hear the work order was…" at bounding box center [320, 225] width 259 height 26
click at [274, 225] on textarea "Hi Lance, thanks for your honest response. I'm sorry to hear the work order was…" at bounding box center [320, 225] width 259 height 26
click at [254, 221] on textarea "Hi Lance, thanks for your honest response. I'm sorry to hear the work order was…" at bounding box center [320, 225] width 259 height 26
click at [245, 221] on textarea "Hi Lance, thanks for your honest response. I'm sorry to hear the work order was…" at bounding box center [320, 225] width 259 height 26
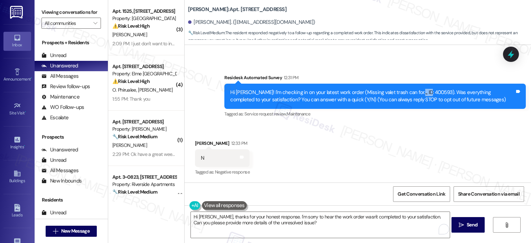
drag, startPoint x: 401, startPoint y: 92, endPoint x: 418, endPoint y: 92, distance: 16.9
click at [418, 92] on div "Hi Lance! I'm checking in on your latest work order (Missing valet trash can fo…" at bounding box center [372, 96] width 284 height 15
copy div "400593"
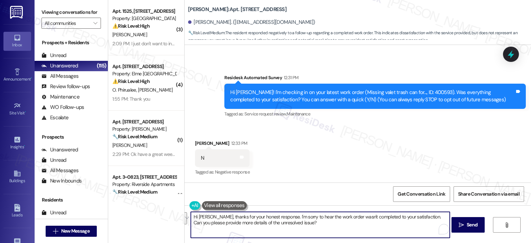
drag, startPoint x: 299, startPoint y: 221, endPoint x: 414, endPoint y: 216, distance: 115.9
click at [414, 216] on textarea "Hi Lance, thanks for your honest response. I'm sorry to hear the work order was…" at bounding box center [320, 225] width 259 height 26
click at [238, 228] on textarea "Hi Lance, thanks for your honest response. I'm sorry to hear the work order was…" at bounding box center [320, 225] width 259 height 26
paste textarea "you for your honest response—I really appreciate you sharing your feedback. I’m…"
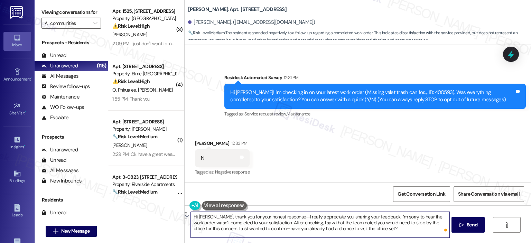
drag, startPoint x: 375, startPoint y: 216, endPoint x: 280, endPoint y: 214, distance: 95.0
click at [280, 214] on textarea "Hi Lance, thank you for your honest response—I really appreciate you sharing yo…" at bounding box center [320, 225] width 259 height 26
click at [431, 216] on textarea "Hi Lance, thank you for your honest response. I’m sorry to hear the work order …" at bounding box center [320, 225] width 259 height 26
drag, startPoint x: 435, startPoint y: 215, endPoint x: 423, endPoint y: 216, distance: 12.1
click at [423, 216] on textarea "Hi Lance, thank you for your honest response. I’m sorry to hear the work order …" at bounding box center [320, 225] width 259 height 26
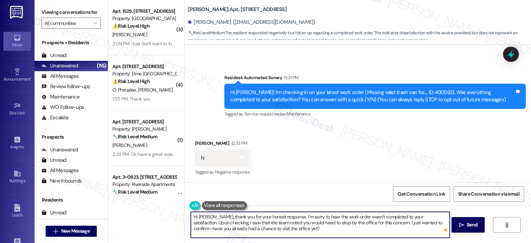
drag, startPoint x: 208, startPoint y: 223, endPoint x: 212, endPoint y: 225, distance: 4.8
click at [208, 223] on textarea "Hi Lance, thank you for your honest response. I’m sorry to hear the work order …" at bounding box center [320, 225] width 259 height 26
click at [229, 227] on textarea "Hi Lance, thank you for your honest response. I’m sorry to hear the work order …" at bounding box center [320, 225] width 259 height 26
type textarea "Hi Lance, thank you for your honest response. I’m sorry to hear the work order …"
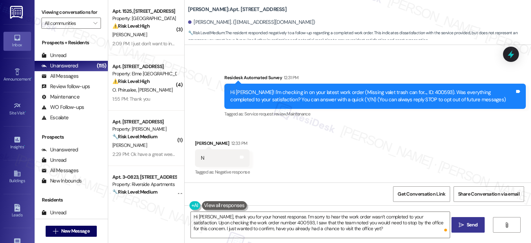
click at [469, 221] on span "Send" at bounding box center [471, 224] width 11 height 7
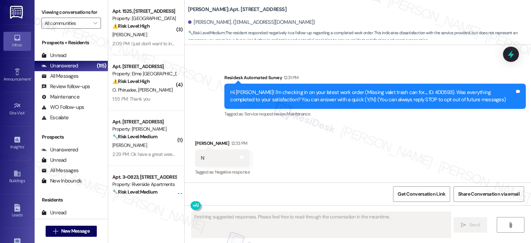
scroll to position [32, 0]
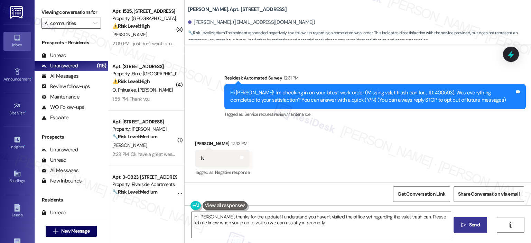
type textarea "Hi Lance, thanks for the update! I understand you haven't visited the office ye…"
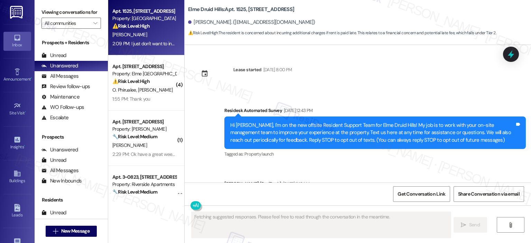
scroll to position [14766, 0]
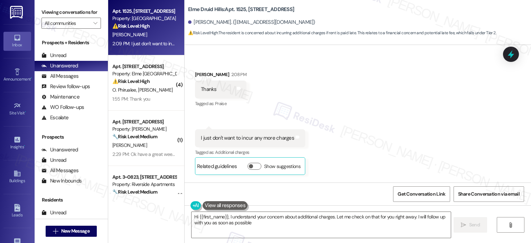
type textarea "Hi {{first_name}}, I understand your concern about additional charges. Let me c…"
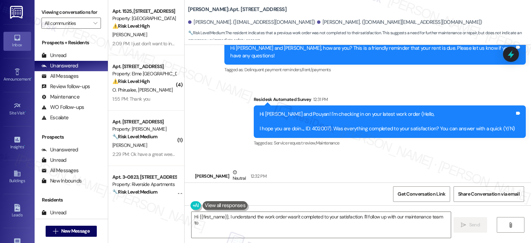
scroll to position [3180, 0]
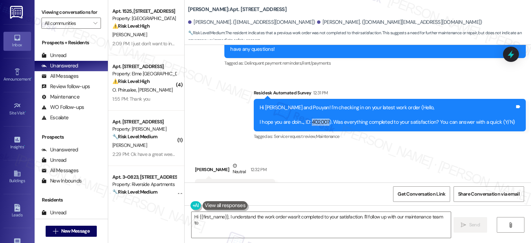
drag, startPoint x: 332, startPoint y: 91, endPoint x: 314, endPoint y: 92, distance: 17.7
click at [314, 104] on div "Hi Azam and Pouyan! I'm checking in on your latest work order (Hello, I hope yo…" at bounding box center [386, 115] width 255 height 22
copy div "402007"
click at [341, 147] on div "Received via SMS Pouyan Rezania Neutral 12:32 PM its still not good as be shoul…" at bounding box center [358, 180] width 346 height 66
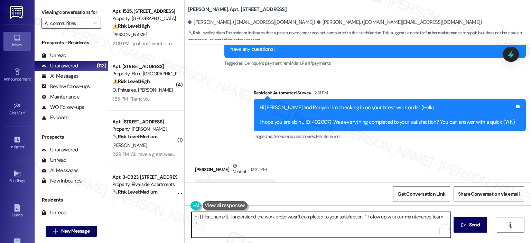
drag, startPoint x: 334, startPoint y: 224, endPoint x: 365, endPoint y: 212, distance: 32.7
click at [365, 212] on textarea "Hi {{first_name}}, I understand the work order wasn't completed to your satisfa…" at bounding box center [320, 225] width 259 height 26
click at [322, 223] on textarea "Hi {{first_name}}, I understand the work order wasn't completed to your satisfa…" at bounding box center [320, 225] width 259 height 26
click at [225, 217] on textarea "Hi {{first_name}}, I understand the work order wasn't completed to your satisfa…" at bounding box center [320, 225] width 259 height 26
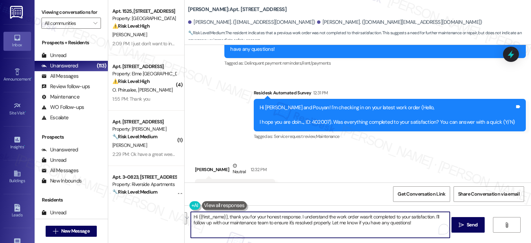
drag, startPoint x: 411, startPoint y: 224, endPoint x: 431, endPoint y: 217, distance: 21.1
click at [431, 217] on textarea "Hi {{first_name}}, thank you for your honest response. I understand the work or…" at bounding box center [320, 225] width 259 height 26
click at [235, 221] on textarea "Hi {{first_name}}, thank you for your honest response. I understand the work or…" at bounding box center [320, 225] width 259 height 26
paste textarea "thank you for your honest response—I really appreciate you sharing your feedbac…"
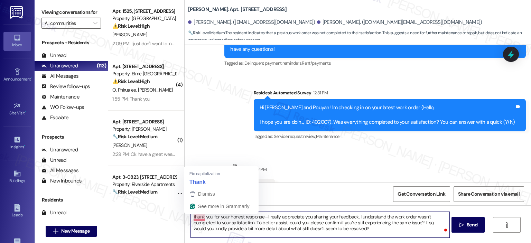
drag, startPoint x: 189, startPoint y: 216, endPoint x: 233, endPoint y: 228, distance: 45.5
click at [191, 216] on textarea "thank you for your honest response—I really appreciate you sharing your feedbac…" at bounding box center [320, 225] width 259 height 26
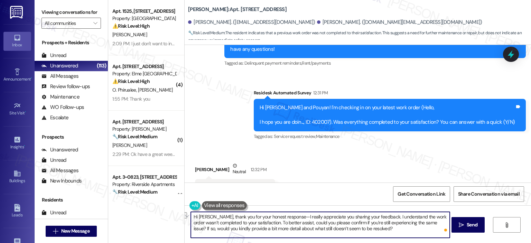
drag, startPoint x: 283, startPoint y: 217, endPoint x: 375, endPoint y: 216, distance: 91.9
click at [375, 216] on textarea "Hi Pouyan, thank you for your honest response—I really appreciate you sharing y…" at bounding box center [320, 225] width 259 height 26
drag, startPoint x: 271, startPoint y: 229, endPoint x: 279, endPoint y: 228, distance: 8.0
click at [271, 229] on textarea "Hi Pouyan, thank you for your honest response. I understand the work order wasn…" at bounding box center [320, 225] width 259 height 26
type textarea "Hi [PERSON_NAME], thank you for your honest response. I understand the work ord…"
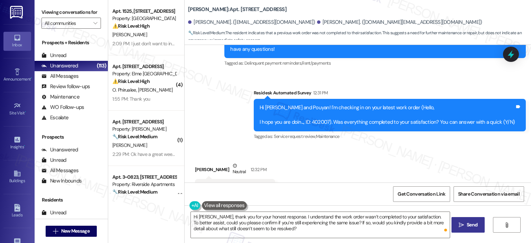
click at [466, 224] on span "Send" at bounding box center [471, 224] width 11 height 7
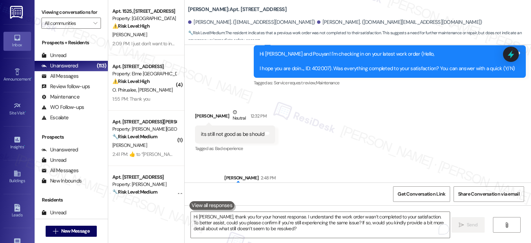
scroll to position [3243, 0]
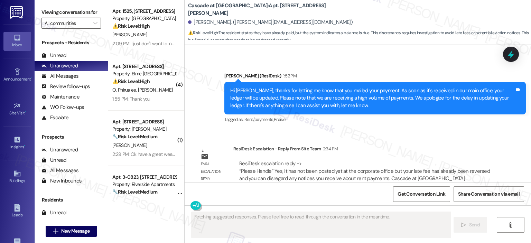
scroll to position [2793, 0]
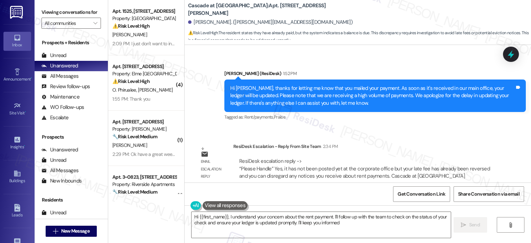
type textarea "Hi {{first_name}}, I understand your concern about the rent payment. I'll follo…"
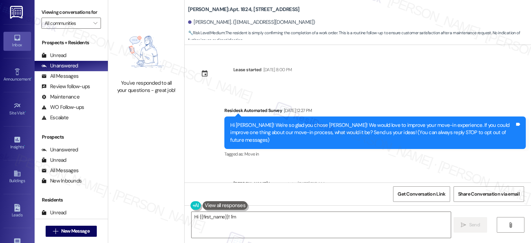
type textarea "Hi {{first_name}}! I'm"
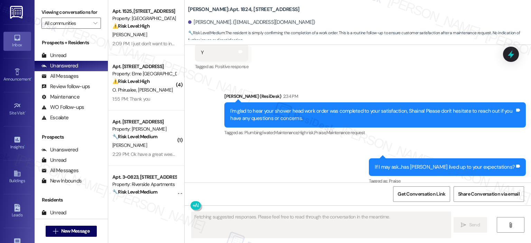
scroll to position [267, 0]
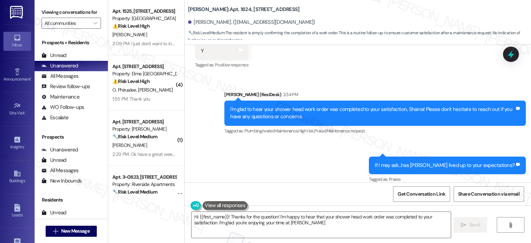
type textarea "Hi {{first_name}}! Thanks for the question! I'm happy to hear that your shower …"
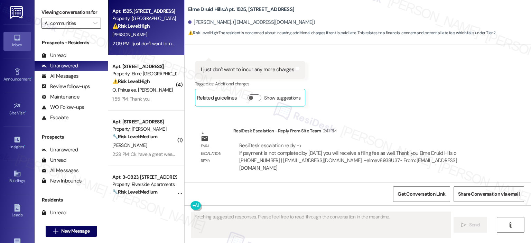
scroll to position [14766, 0]
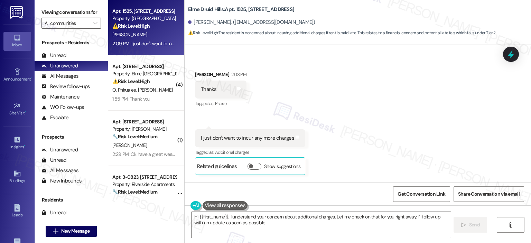
type textarea "Hi {{first_name}}, I understand your concern about additional charges. Let me c…"
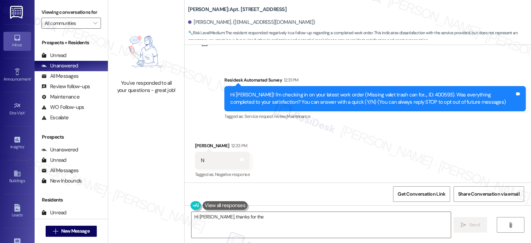
type textarea "Hi [PERSON_NAME], thanks for the update"
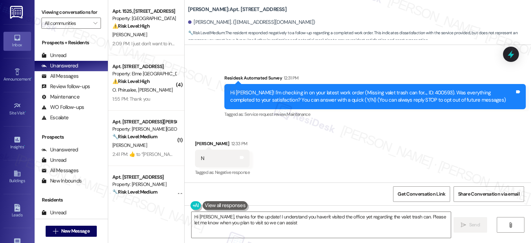
scroll to position [106, 0]
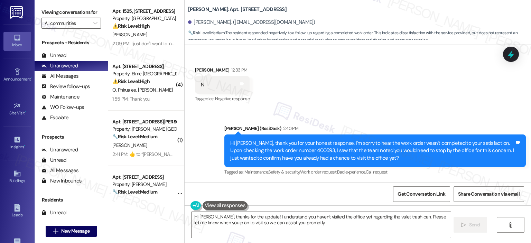
type textarea "Hi [PERSON_NAME], thanks for the update! I understand you haven't visited the o…"
drag, startPoint x: 294, startPoint y: 150, endPoint x: 277, endPoint y: 151, distance: 17.6
click at [277, 151] on div "Hi [PERSON_NAME], thank you for your honest response. I’m sorry to hear the wor…" at bounding box center [372, 151] width 284 height 22
copy div "400593"
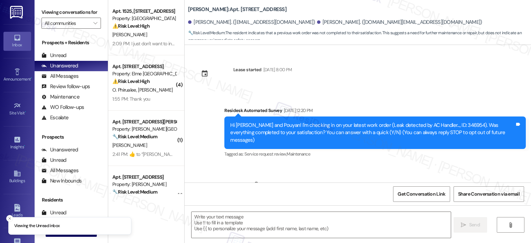
scroll to position [3253, 0]
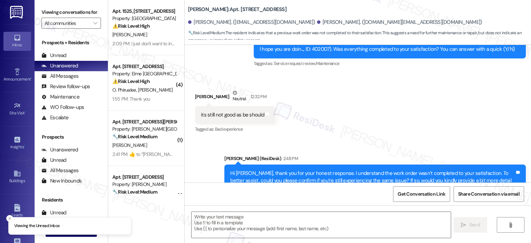
type textarea "Fetching suggested responses. Please feel free to read through the conversation…"
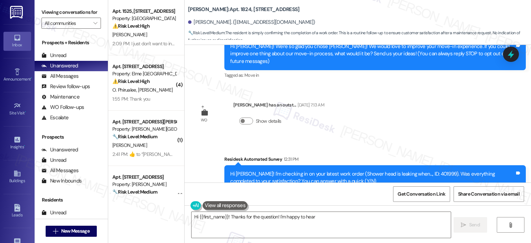
scroll to position [153, 0]
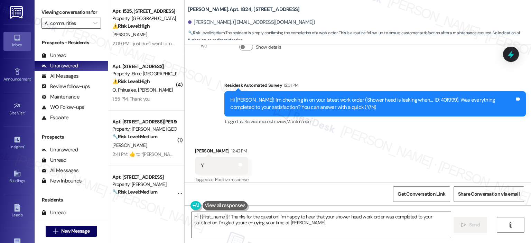
type textarea "Hi {{first_name}}! Thanks for the question! I'm happy to hear that your shower …"
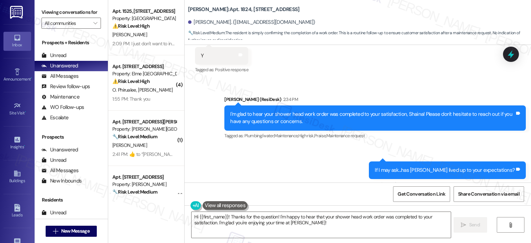
scroll to position [267, 0]
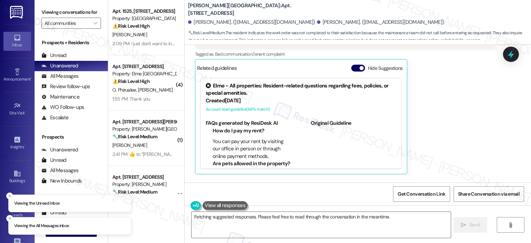
scroll to position [4533, 0]
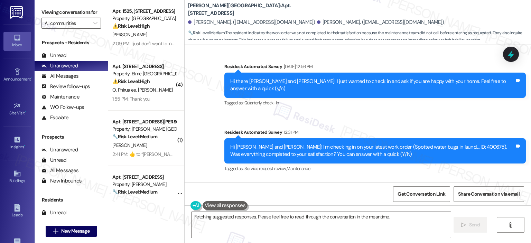
click at [528, 177] on div "Survey, sent via SMS Residesk Automated Survey Apr 08, 2024 at 12:21 PM Hi Nata…" at bounding box center [358, 114] width 346 height 138
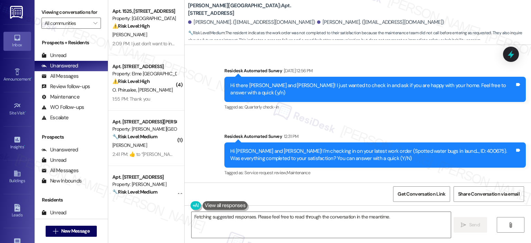
scroll to position [4618, 0]
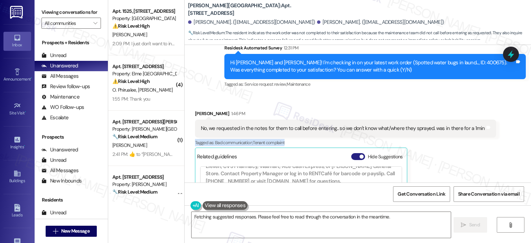
click at [351, 153] on button "Hide Suggestions" at bounding box center [358, 156] width 14 height 7
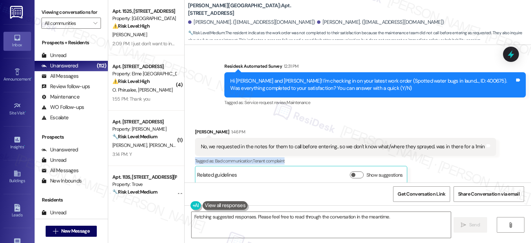
scroll to position [4474, 0]
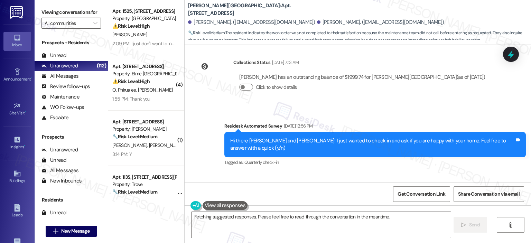
drag, startPoint x: 446, startPoint y: 160, endPoint x: 462, endPoint y: 157, distance: 15.8
click at [462, 203] on div "Hi Natasha and Dominique! I'm checking in on your latest work order (Spotted wa…" at bounding box center [372, 210] width 284 height 15
copy div "400675"
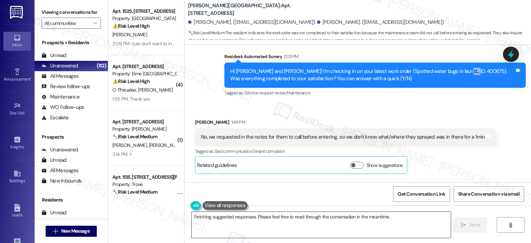
click at [226, 216] on textarea "Hi {{first_name}}, I understand your concern about the service team not calling…" at bounding box center [320, 225] width 259 height 26
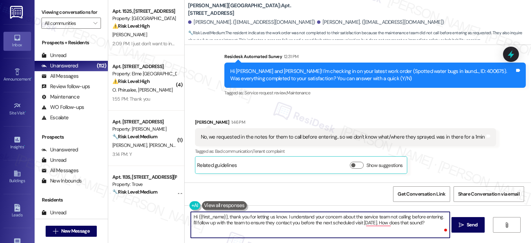
drag, startPoint x: 223, startPoint y: 218, endPoint x: 192, endPoint y: 216, distance: 30.8
click at [192, 216] on textarea "Hi {{first_name}}, thank you for letting us know. I understand your concern abo…" at bounding box center [320, 225] width 259 height 26
drag, startPoint x: 208, startPoint y: 222, endPoint x: 194, endPoint y: 223, distance: 14.5
click at [194, 223] on textarea "Hi Dominique, thank you for letting us know. I understand your concern about th…" at bounding box center [320, 225] width 259 height 26
click at [231, 224] on textarea "Hi Dominique, thank you for letting us know. I understand your concern about th…" at bounding box center [320, 225] width 259 height 26
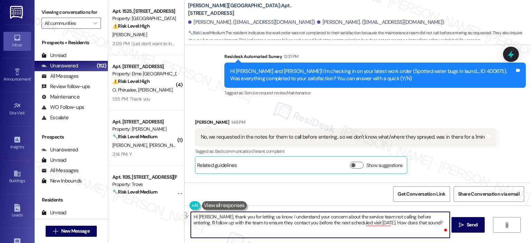
drag, startPoint x: 267, startPoint y: 223, endPoint x: 189, endPoint y: 224, distance: 78.1
click at [191, 224] on textarea "Hi Dominique, thank you for letting us know. I understand your concern about th…" at bounding box center [320, 225] width 259 height 26
drag, startPoint x: 394, startPoint y: 221, endPoint x: 300, endPoint y: 220, distance: 94.3
click at [300, 220] on textarea "Hi Dominique, thank you for letting us know. I understand your concern about th…" at bounding box center [320, 225] width 259 height 26
click at [341, 223] on textarea "Hi Dominique, thank you for letting us know. I understand your concern about th…" at bounding box center [320, 225] width 259 height 26
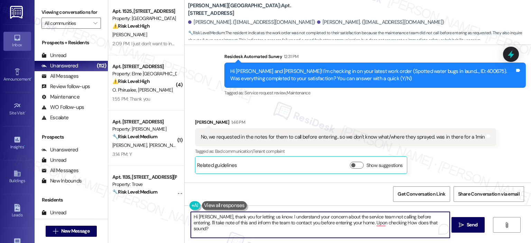
click at [431, 215] on textarea "Hi Dominique, thank you for letting us know. I understand your concern about th…" at bounding box center [320, 225] width 259 height 26
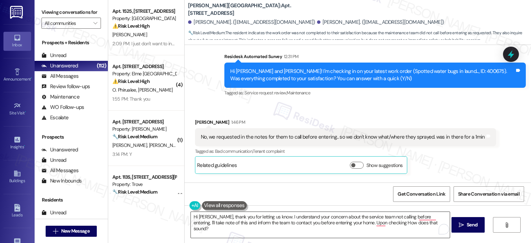
click at [308, 222] on textarea "Hi Dominique, thank you for letting us know. I understand your concern about th…" at bounding box center [320, 225] width 259 height 26
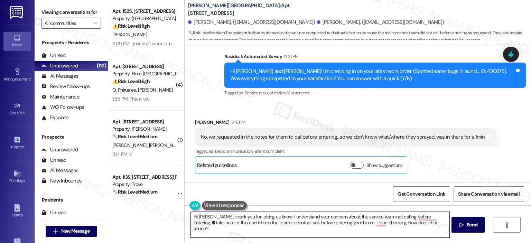
drag, startPoint x: 440, startPoint y: 216, endPoint x: 446, endPoint y: 216, distance: 6.6
click at [446, 216] on textarea "Hi Dominique, thank you for letting us know. I understand your concern about th…" at bounding box center [320, 225] width 259 height 26
click at [222, 223] on textarea "Hi Dominique, thank you for letting us know. I understand your concern about th…" at bounding box center [320, 225] width 259 height 26
click at [378, 222] on textarea "Hi Dominique, thank you for letting us know. I understand your concern about th…" at bounding box center [320, 225] width 259 height 26
drag, startPoint x: 278, startPoint y: 227, endPoint x: 223, endPoint y: 231, distance: 55.1
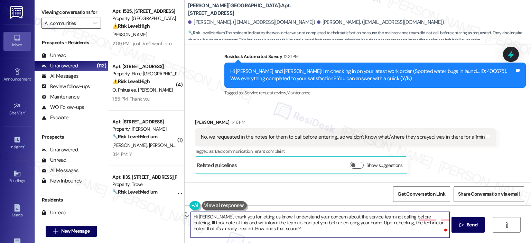
click at [223, 231] on textarea "Hi Dominique, thank you for letting us know. I understand your concern about th…" at bounding box center [320, 225] width 259 height 26
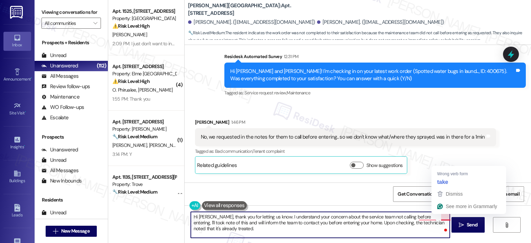
click at [438, 218] on textarea "Hi Dominique, thank you for letting us know. I understand your concern about th…" at bounding box center [320, 225] width 259 height 26
click at [230, 231] on textarea "Hi Dominique, thank you for letting us know. I understand your concern about th…" at bounding box center [320, 225] width 259 height 26
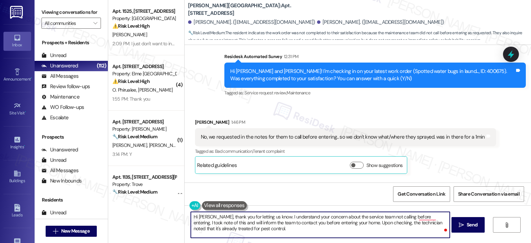
type textarea "Hi Dominique, thank you for letting us know. I understand your concern about th…"
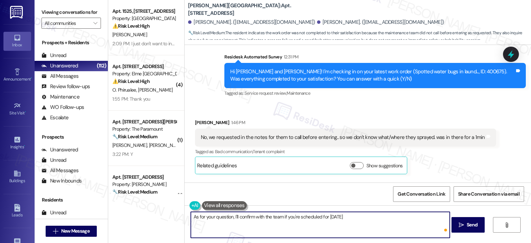
click at [375, 215] on textarea "As for your question, I'll confirm with the team if you're scheduled for Wednes…" at bounding box center [320, 225] width 259 height 26
click at [227, 227] on textarea "As for your question, I'll confirm with the team if you're scheduled for Wednes…" at bounding box center [320, 225] width 259 height 26
paste textarea "regarding your question, I’ll confirm with the team if you’re scheduled for Wed…"
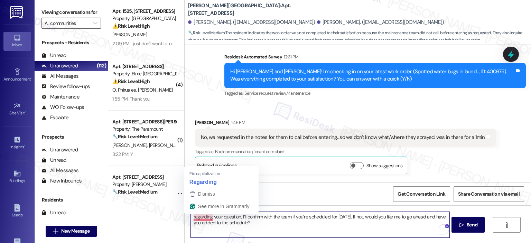
click at [191, 217] on textarea "regarding your question, I’ll confirm with the team if you’re scheduled for Wed…" at bounding box center [320, 225] width 259 height 26
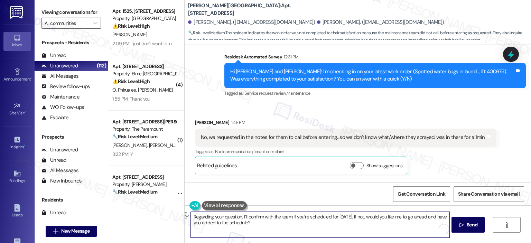
drag, startPoint x: 286, startPoint y: 222, endPoint x: 204, endPoint y: 221, distance: 82.2
click at [204, 221] on textarea "Regarding your question, I’ll confirm with the team if you’re scheduled for Wed…" at bounding box center [320, 225] width 259 height 26
click at [202, 224] on textarea "Regarding your question, I’ll confirm with the team if you’re scheduled for Wed…" at bounding box center [320, 225] width 259 height 26
click at [300, 224] on textarea "Regarding your question, I’ll confirm with the team if you’re scheduled for Wed…" at bounding box center [320, 225] width 259 height 26
type textarea "Regarding your question, I’ll confirm with the team if you’re scheduled for Wed…"
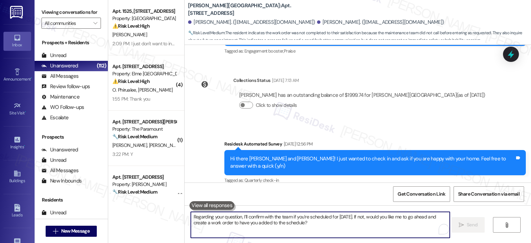
scroll to position [4499, 0]
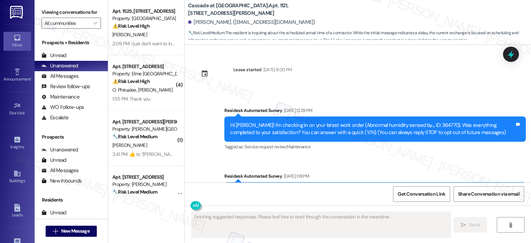
scroll to position [2247, 0]
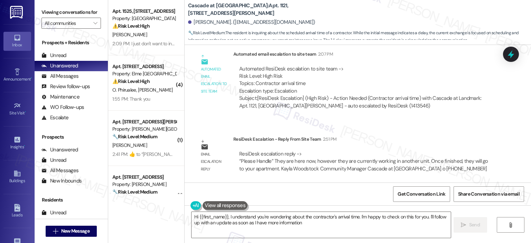
type textarea "Hi {{first_name}}, I understand you're wondering about the contractor's arrival…"
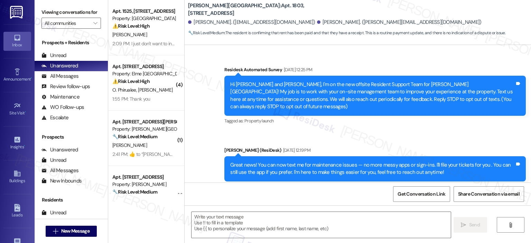
scroll to position [651, 0]
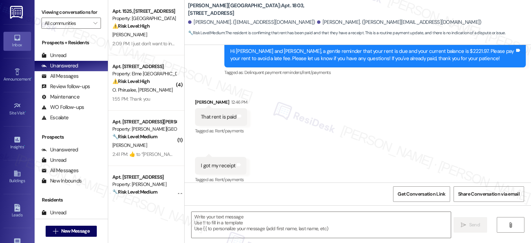
type textarea "Fetching suggested responses. Please feel free to read through the conversation…"
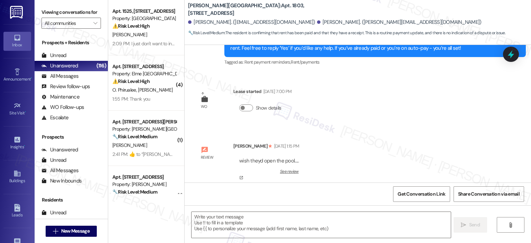
click at [281, 169] on link "See review" at bounding box center [268, 174] width 59 height 11
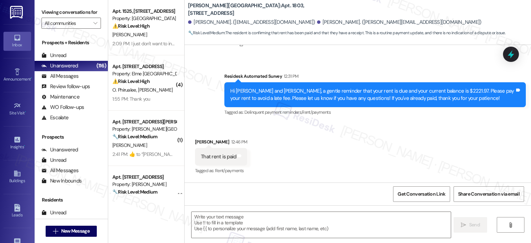
scroll to position [651, 0]
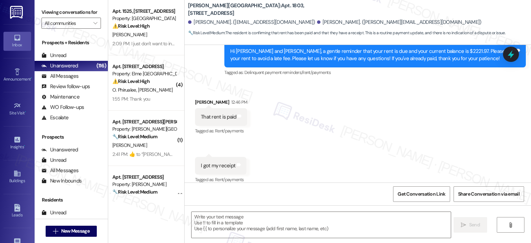
click at [224, 224] on textarea at bounding box center [320, 225] width 259 height 26
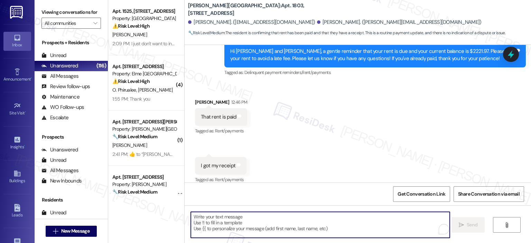
click at [240, 219] on textarea "To enrich screen reader interactions, please activate Accessibility in Grammarl…" at bounding box center [320, 225] width 259 height 26
paste textarea "Jeanne · Fernandez Jeanne · Fernandez Thank you so much for your rent payment, …"
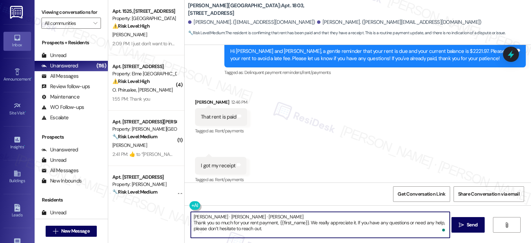
scroll to position [0, 0]
drag, startPoint x: 236, startPoint y: 220, endPoint x: 179, endPoint y: 211, distance: 58.0
click at [179, 211] on div "Apt. 1525, 2696 N Druid Hills Rd Property: Elme Druid Hills ⚠️ Risk Level: High…" at bounding box center [319, 121] width 423 height 243
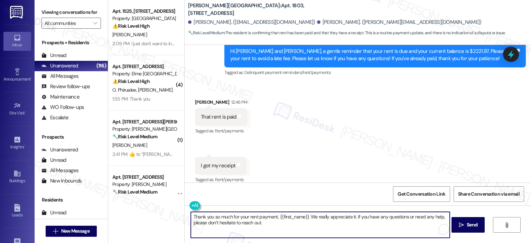
drag, startPoint x: 305, startPoint y: 217, endPoint x: 276, endPoint y: 215, distance: 29.5
click at [276, 215] on textarea "Thank you so much for your rent payment, {{first_name}}. We really appreciate i…" at bounding box center [320, 225] width 259 height 26
click at [336, 217] on textarea "Thank you so much for your rent payment, Krystal. We really appreciate it. If y…" at bounding box center [320, 225] width 259 height 26
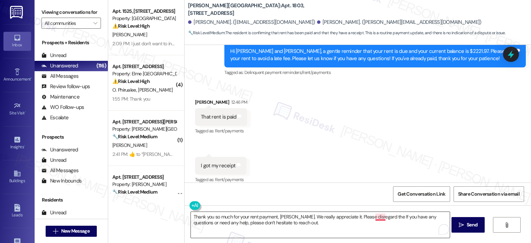
click at [378, 216] on textarea "Thank you so much for your rent payment, Krystal. We really appreciate it. Plea…" at bounding box center [320, 225] width 259 height 26
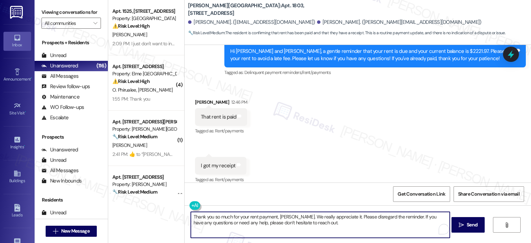
click at [339, 215] on textarea "Thank you so much for your rent payment, Krystal. We really appreciate it. Plea…" at bounding box center [320, 225] width 259 height 26
click at [336, 218] on textarea "Thank you so much for your rent payment, Krystal. We really appreciate it., jus…" at bounding box center [320, 225] width 259 height 26
drag, startPoint x: 337, startPoint y: 218, endPoint x: 343, endPoint y: 224, distance: 8.1
click at [337, 218] on textarea "Thank you so much for your rent payment, Krystal. We really appreciate it., jus…" at bounding box center [320, 225] width 259 height 26
click at [337, 217] on textarea "Thank you so much for your rent payment, Krystal. We really appreciate it. just…" at bounding box center [320, 225] width 259 height 26
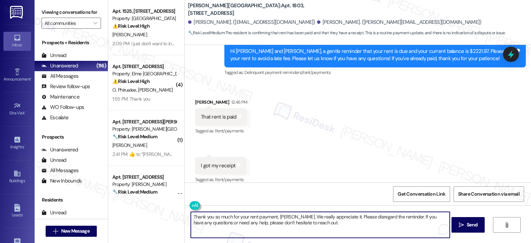
click at [319, 218] on textarea "Thank you so much for your rent payment, Krystal. We really appreciate it. Plea…" at bounding box center [320, 225] width 259 height 26
click at [324, 223] on textarea "Thank you so much for your rent payment, Krystal. We really appreciate it. Plea…" at bounding box center [320, 225] width 259 height 26
type textarea "Thank you so much for your rent payment, Krystal. We really appreciate it. Plea…"
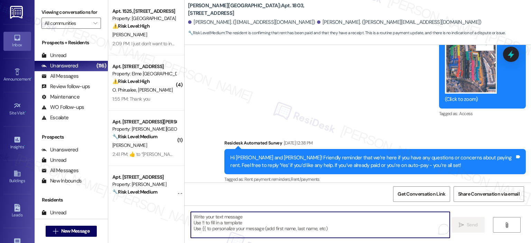
scroll to position [534, 0]
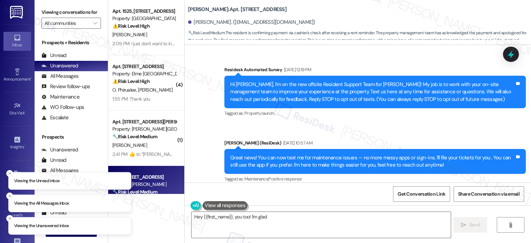
scroll to position [7510, 0]
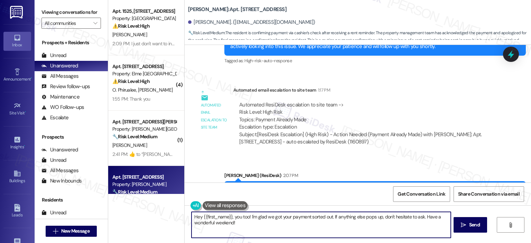
drag, startPoint x: 229, startPoint y: 221, endPoint x: 195, endPoint y: 216, distance: 34.4
click at [195, 216] on textarea "Hey {{first_name}}, you too! I'm glad we got your payment sorted out. If anythi…" at bounding box center [320, 225] width 259 height 26
click at [227, 221] on textarea "Hey {{first_name}}, you too! I'm glad we got your payment sorted out. If anythi…" at bounding box center [320, 225] width 259 height 26
drag, startPoint x: 420, startPoint y: 217, endPoint x: 179, endPoint y: 214, distance: 241.2
click at [179, 214] on div "Apt. 1525, [STREET_ADDRESS] Property: [GEOGRAPHIC_DATA] ⚠️ Risk Level: High The…" at bounding box center [319, 121] width 423 height 243
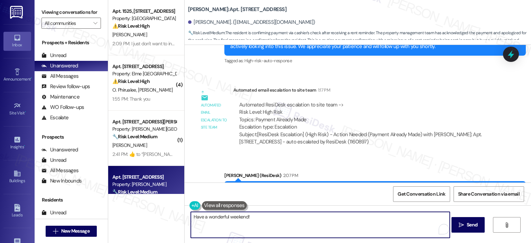
click at [253, 218] on textarea "Have a wonderful weekend!" at bounding box center [320, 225] width 259 height 26
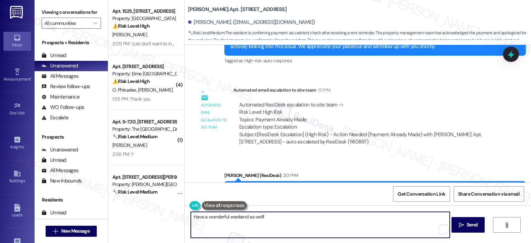
click at [274, 223] on textarea "Have a wonderful weekend as well!" at bounding box center [320, 225] width 259 height 26
paste textarea ":heart:"
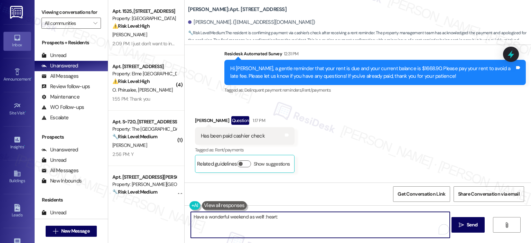
scroll to position [7164, 0]
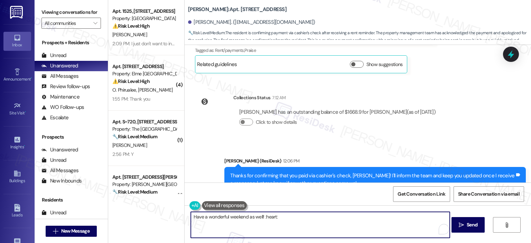
drag, startPoint x: 268, startPoint y: 216, endPoint x: 258, endPoint y: 216, distance: 9.7
click at [258, 216] on textarea "Have a wonderful weekend as well! :heart:" at bounding box center [320, 225] width 259 height 26
type textarea "Have a wonderful weekend as well! :heart:"
drag, startPoint x: 460, startPoint y: 221, endPoint x: 462, endPoint y: 182, distance: 39.4
click at [460, 221] on span " Send" at bounding box center [468, 224] width 22 height 7
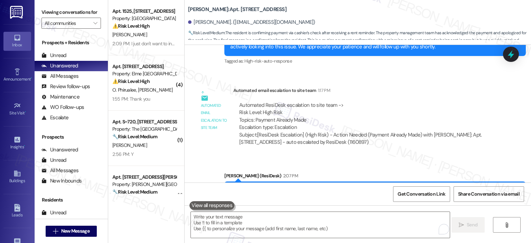
scroll to position [7558, 0]
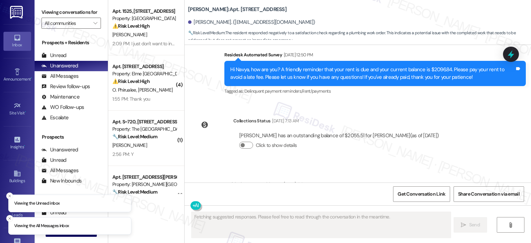
scroll to position [1324, 0]
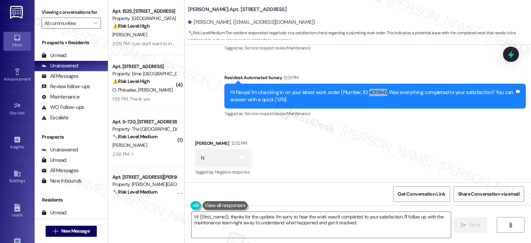
drag, startPoint x: 379, startPoint y: 91, endPoint x: 362, endPoint y: 92, distance: 17.0
click at [362, 92] on div "Hi Navya! I'm checking in on your latest work order (Plumber, ID: 401564). Was …" at bounding box center [372, 96] width 284 height 15
click at [294, 223] on textarea "Hi {{first_name}}, thanks for the update. I'm sorry to hear the work wasn't com…" at bounding box center [320, 225] width 259 height 26
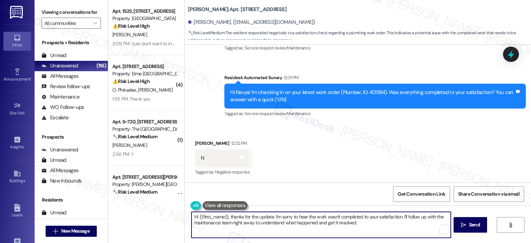
click at [268, 217] on textarea "Hi {{first_name}}, thanks for the update. I'm sorry to hear the work wasn't com…" at bounding box center [320, 225] width 259 height 26
click at [297, 219] on textarea "Hi {{first_name}}, thanks for honest feedback. I'm sorry to hear the work wasn'…" at bounding box center [320, 225] width 259 height 26
drag, startPoint x: 372, startPoint y: 223, endPoint x: 410, endPoint y: 213, distance: 39.9
click at [410, 213] on textarea "Hi {{first_name}}, thanks for honest feedback. I'm sorry to hear the work wasn'…" at bounding box center [320, 225] width 259 height 26
click at [245, 214] on textarea "Hi {{first_name}}, thanks for honest feedback. I'm sorry to hear the work wasn'…" at bounding box center [320, 225] width 259 height 26
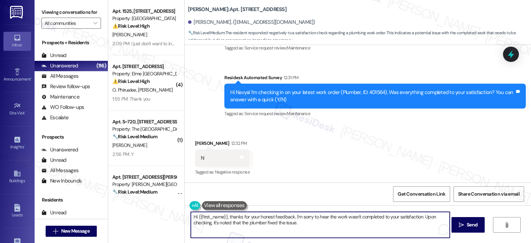
click at [306, 221] on textarea "Hi {{first_name}}, thanks for your honest feedback. I'm sorry to hear the work …" at bounding box center [320, 225] width 259 height 26
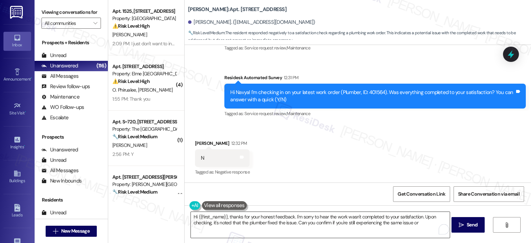
click at [424, 222] on textarea "Hi {{first_name}}, thanks for your honest feedback. I'm sorry to hear the work …" at bounding box center [320, 225] width 259 height 26
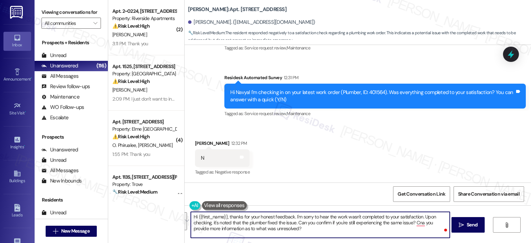
click at [283, 235] on textarea "Hi {{first_name}}, thanks for your honest feedback. I'm sorry to hear the work …" at bounding box center [320, 225] width 259 height 26
click at [286, 234] on textarea "Hi {{first_name}}, thanks for your honest feedback. I'm sorry to hear the work …" at bounding box center [320, 225] width 259 height 26
drag, startPoint x: 287, startPoint y: 232, endPoint x: 225, endPoint y: 217, distance: 64.1
click at [225, 217] on textarea "Hi {{first_name}}, thanks for your honest feedback. I'm sorry to hear the work …" at bounding box center [320, 225] width 259 height 26
paste textarea "you for your honest feedback. I’m sorry to hear the work wasn’t completed to yo…"
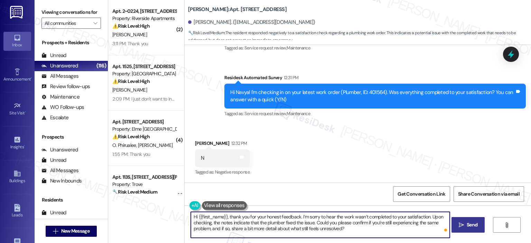
type textarea "Hi {{first_name}}, thank you for your honest feedback. I’m sorry to hear the wo…"
click at [454, 221] on button " Send" at bounding box center [468, 225] width 34 height 16
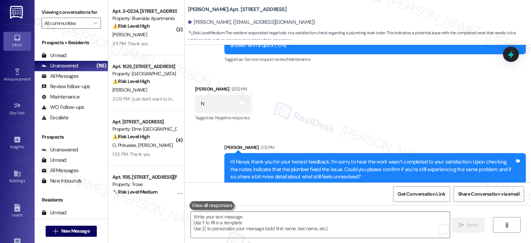
scroll to position [1387, 0]
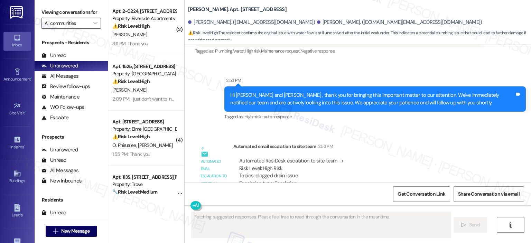
scroll to position [3297, 0]
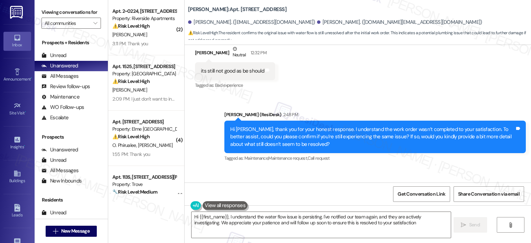
type textarea "Hi {{first_name}}, I understand the water flow issue is persisting. I've notifi…"
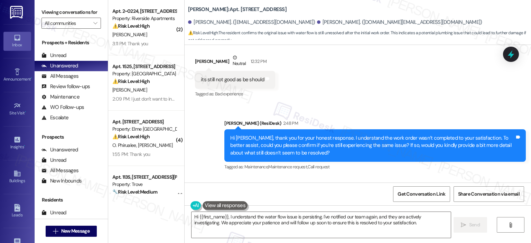
scroll to position [3353, 0]
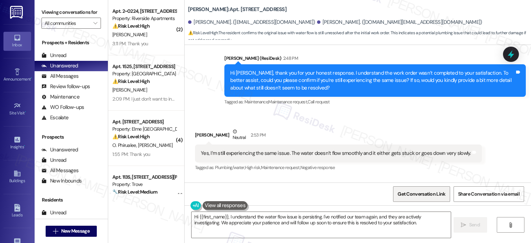
click at [419, 192] on span "Get Conversation Link" at bounding box center [421, 193] width 48 height 7
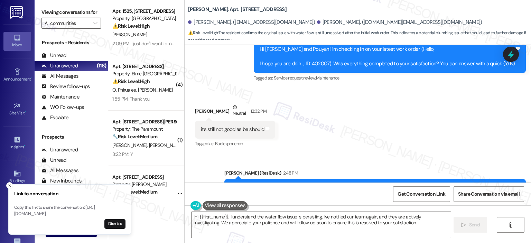
scroll to position [2951, 0]
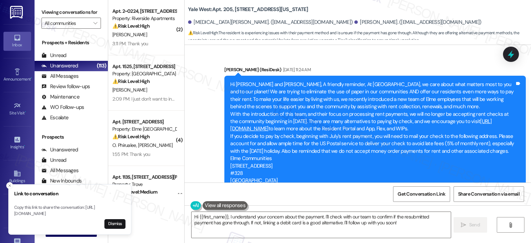
scroll to position [4312, 0]
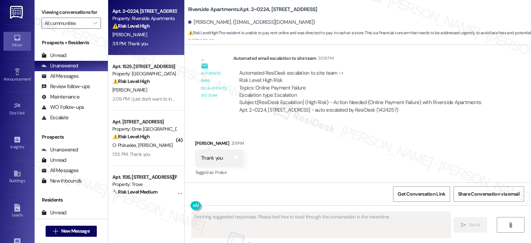
scroll to position [225, 0]
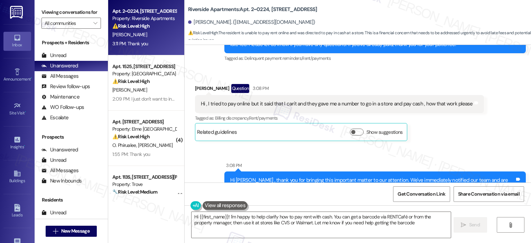
type textarea "Hi {{first_name}}! I'm happy to help clarify how to pay rent with cash. You can…"
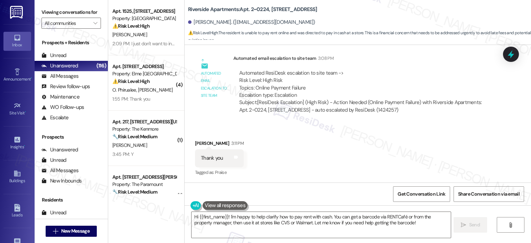
scroll to position [225, 0]
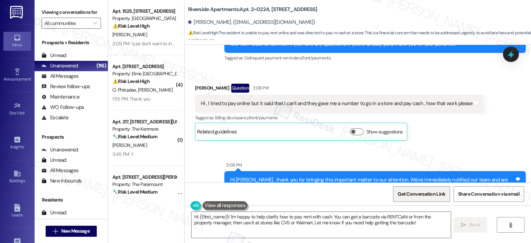
click at [430, 193] on span "Get Conversation Link" at bounding box center [421, 193] width 48 height 7
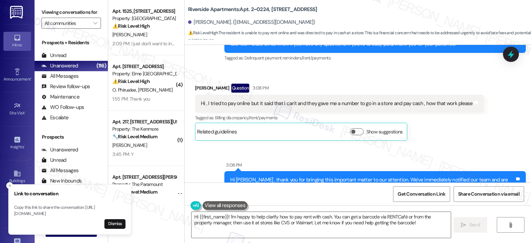
click at [352, 127] on div "Related guidelines Show suggestions" at bounding box center [301, 131] width 208 height 13
click at [351, 132] on button "Show suggestions" at bounding box center [357, 131] width 14 height 7
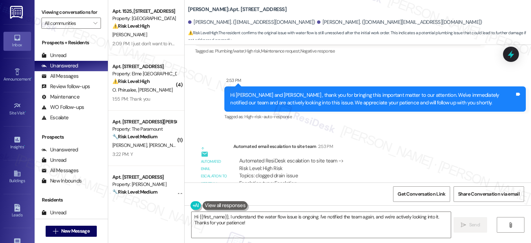
scroll to position [3297, 0]
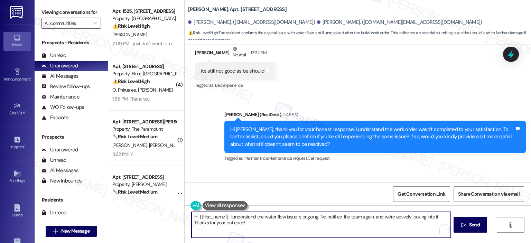
drag, startPoint x: 225, startPoint y: 217, endPoint x: 180, endPoint y: 214, distance: 45.3
click at [185, 214] on div "Hi {{first_name}}, I understand the water flow issue is ongoing. I've notified …" at bounding box center [358, 231] width 346 height 52
type textarea "I understand the water flow issue is ongoing. I've notified the team again, and…"
drag, startPoint x: 236, startPoint y: 223, endPoint x: 152, endPoint y: 212, distance: 85.0
click at [152, 212] on div "Apt. 1525, 2696 N Druid Hills Rd Property: Elme Druid Hills ⚠️ Risk Level: High…" at bounding box center [319, 121] width 423 height 243
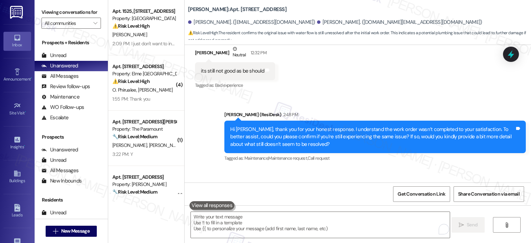
click at [528, 176] on div "Received via SMS Pouyan Rezania Neutral 2:53 PM Yes, I’m still experiencing the…" at bounding box center [358, 202] width 346 height 66
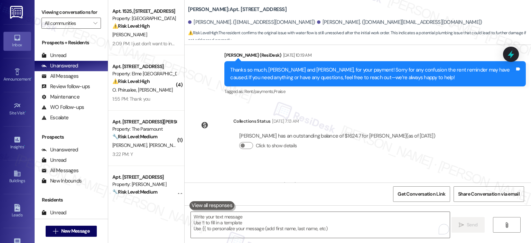
scroll to position [3195, 0]
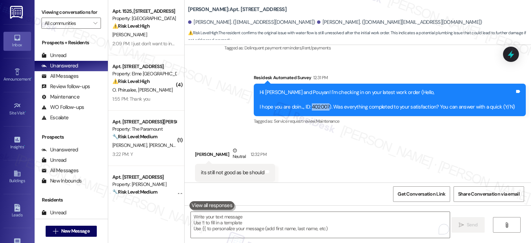
drag, startPoint x: 315, startPoint y: 77, endPoint x: 332, endPoint y: 77, distance: 16.9
click at [332, 89] on div "Hi Azam and Pouyan! I'm checking in on your latest work order (Hello, I hope yo…" at bounding box center [386, 100] width 255 height 22
copy div "402007"
click at [321, 89] on div "Hi Azam and Pouyan! I'm checking in on your latest work order (Hello, I hope yo…" at bounding box center [386, 100] width 255 height 22
drag, startPoint x: 332, startPoint y: 76, endPoint x: 314, endPoint y: 79, distance: 18.2
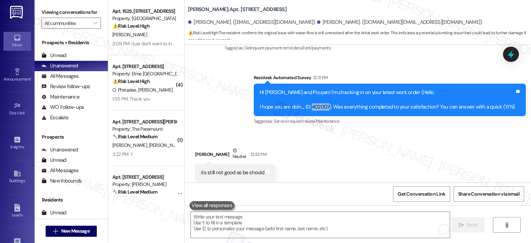
click at [314, 89] on div "Hi Azam and Pouyan! I'm checking in on your latest work order (Hello, I hope yo…" at bounding box center [386, 100] width 255 height 22
copy div "402007"
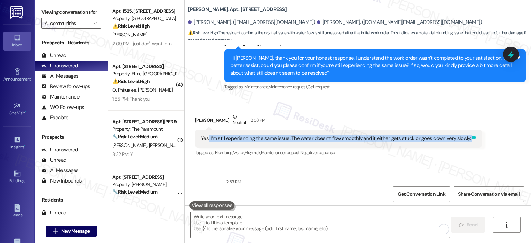
drag, startPoint x: 205, startPoint y: 109, endPoint x: 464, endPoint y: 110, distance: 259.5
click at [464, 130] on div "Yes, I’m still experiencing the same issue. The water doesn’t flow smoothly and…" at bounding box center [338, 139] width 287 height 18
copy div "I’m still experiencing the same issue. The water doesn’t flow smoothly and it e…"
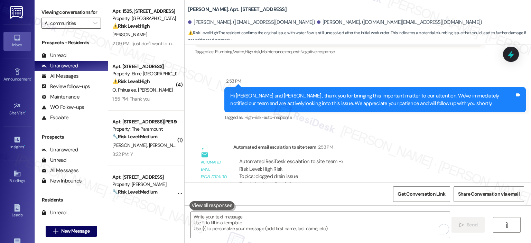
scroll to position [3469, 0]
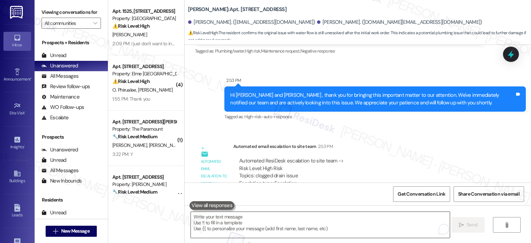
click at [260, 227] on textarea "To enrich screen reader interactions, please activate Accessibility in Grammarl…" at bounding box center [320, 225] width 259 height 26
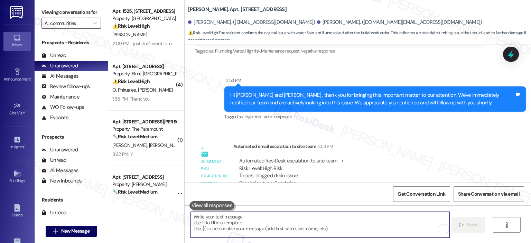
paste textarea "402641"
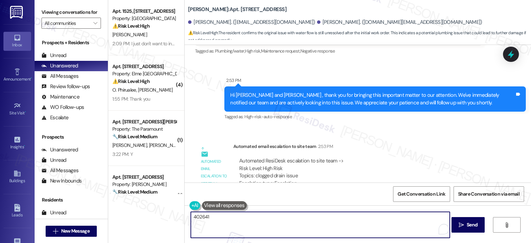
click at [191, 219] on textarea "402641" at bounding box center [320, 225] width 259 height 26
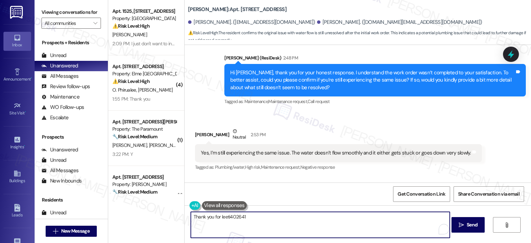
scroll to position [3324, 0]
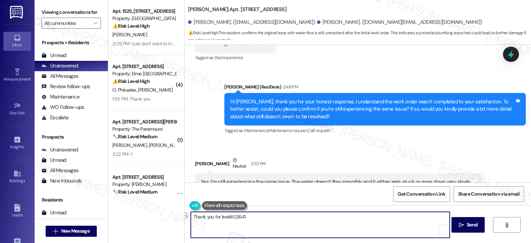
drag, startPoint x: 226, startPoint y: 218, endPoint x: 188, endPoint y: 221, distance: 38.5
click at [191, 221] on textarea "Thank you for leeti402641" at bounding box center [320, 225] width 259 height 26
click at [271, 217] on textarea "Appreciate you for informing us that you still experienceing the same issue, Po…" at bounding box center [320, 225] width 259 height 26
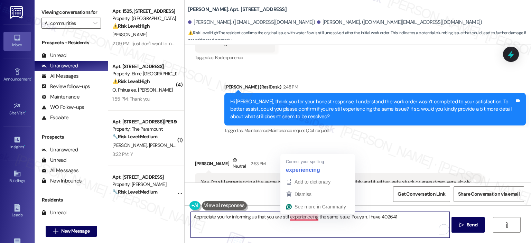
click at [308, 217] on textarea "Appreciate you for informing us that you are still experienceing the same issue…" at bounding box center [320, 225] width 259 height 26
click at [308, 216] on textarea "Appreciate you for informing us that you are still experienceing the same issue…" at bounding box center [320, 225] width 259 height 26
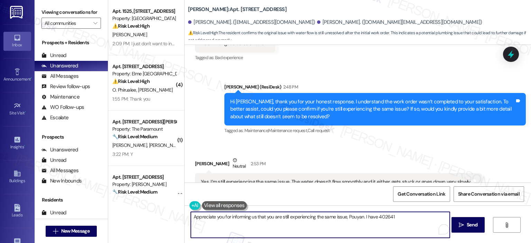
click at [375, 216] on textarea "Appreciate you for informing us that you are still experiencing the same issue,…" at bounding box center [320, 225] width 259 height 26
click at [309, 220] on textarea "Appreciate you for informing us that you are still experiencing the same issue,…" at bounding box center [320, 225] width 259 height 26
click at [289, 223] on textarea "Appreciate you for informing us that you are still experiencing the same issue,…" at bounding box center [320, 225] width 259 height 26
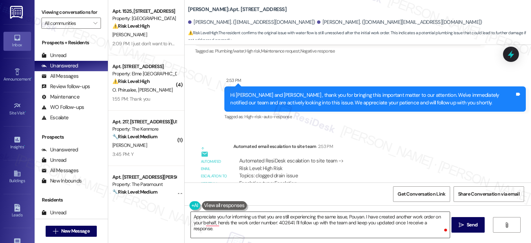
click at [438, 219] on textarea "Appreciate you for informing us that you are still experiencing the same issue,…" at bounding box center [320, 225] width 259 height 26
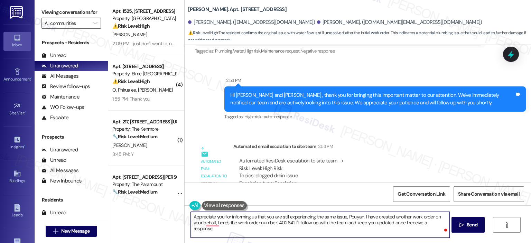
click at [438, 221] on textarea "Appreciate you for informing us that you are still experiencing the same issue,…" at bounding box center [320, 225] width 259 height 26
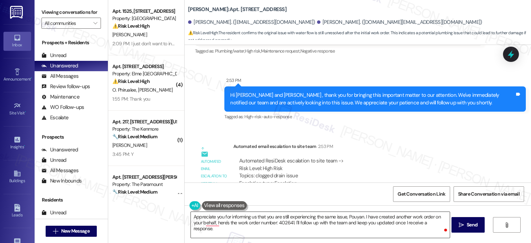
click at [401, 226] on textarea "Appreciate you for informing us that you are still experiencing the same issue,…" at bounding box center [320, 225] width 259 height 26
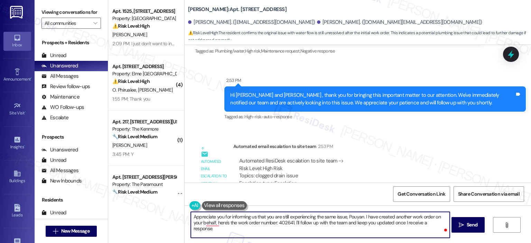
click at [437, 219] on textarea "Appreciate you for informing us that you are still experiencing the same issue,…" at bounding box center [320, 225] width 259 height 26
click at [437, 222] on textarea "Appreciate you for informing us that you are still experiencing the same issue,…" at bounding box center [320, 225] width 259 height 26
drag, startPoint x: 304, startPoint y: 225, endPoint x: 285, endPoint y: 223, distance: 19.1
click at [285, 223] on textarea "Appreciate you for informing us that you are still experiencing the same issue,…" at bounding box center [320, 225] width 259 height 26
click at [236, 229] on textarea "Appreciate you for informing us that you are still experiencing the same issue,…" at bounding box center [320, 225] width 259 height 26
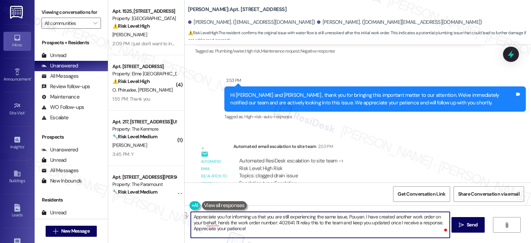
drag, startPoint x: 241, startPoint y: 229, endPoint x: 180, endPoint y: 232, distance: 61.6
click at [180, 232] on div "Apt. 1525, 2696 N Druid Hills Rd Property: Elme Druid Hills ⚠️ Risk Level: High…" at bounding box center [319, 121] width 423 height 243
click at [228, 220] on textarea "Appreciate you for informing us that you are still experiencing the same issue,…" at bounding box center [320, 225] width 259 height 26
click at [362, 217] on textarea "Appreciate you for informing us that you are still experiencing the same issue,…" at bounding box center [320, 225] width 259 height 26
drag, startPoint x: 360, startPoint y: 218, endPoint x: 370, endPoint y: 227, distance: 13.7
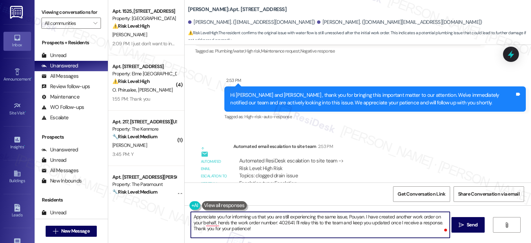
click at [360, 218] on textarea "Appreciate you for informing us that you are still experiencing the same issue,…" at bounding box center [320, 225] width 259 height 26
type textarea "Appreciate you for informing us that you are still experiencing the same issue,…"
click at [461, 222] on icon "" at bounding box center [461, 225] width 5 height 6
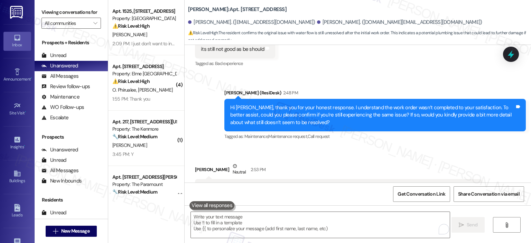
scroll to position [3532, 0]
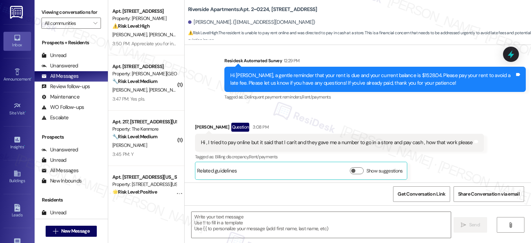
type textarea "Fetching suggested responses. Please feel free to read through the conversation…"
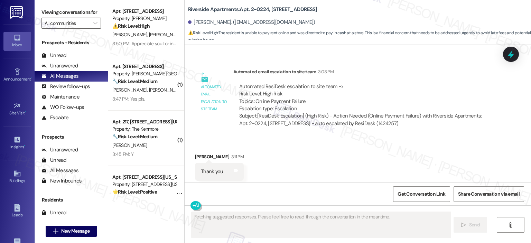
scroll to position [397, 0]
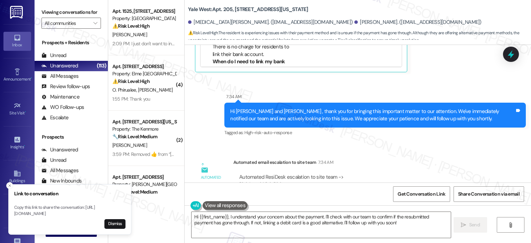
scroll to position [4312, 0]
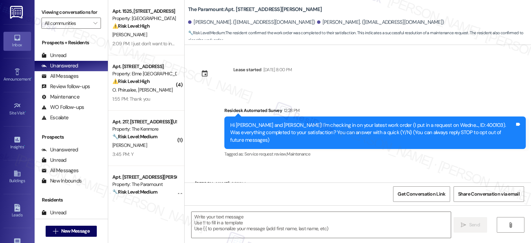
scroll to position [81, 0]
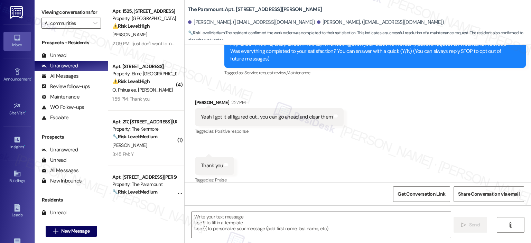
type textarea "Fetching suggested responses. Please feel free to read through the conversation…"
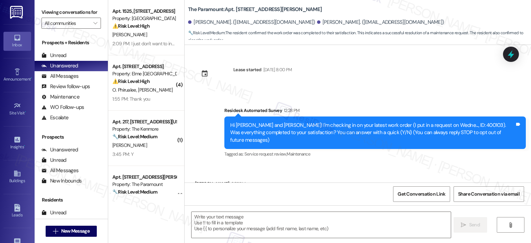
scroll to position [82, 0]
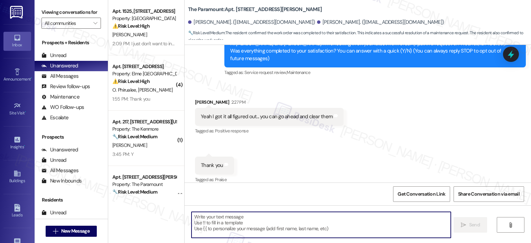
click at [252, 221] on textarea at bounding box center [320, 225] width 259 height 26
click at [257, 217] on textarea "To enrich screen reader interactions, please activate Accessibility in Grammarl…" at bounding box center [320, 225] width 259 height 26
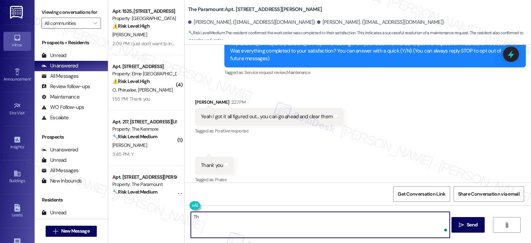
type textarea "T"
type textarea "i"
type textarea "I"
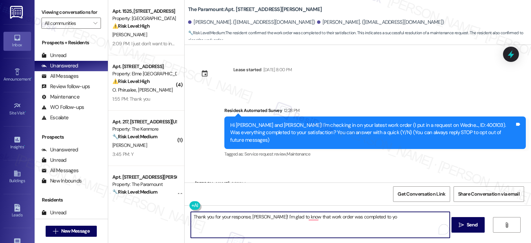
click at [303, 217] on textarea "Thank you for your response, [PERSON_NAME]! I'm glad to know that work order wa…" at bounding box center [320, 225] width 259 height 26
click at [383, 215] on textarea "Thank you for your response, [PERSON_NAME]! I'm glad to know that the work orde…" at bounding box center [320, 225] width 259 height 26
type textarea "Thank you for your response, [PERSON_NAME]! I'm glad to know that the work orde…"
click at [510, 55] on icon at bounding box center [511, 54] width 8 height 11
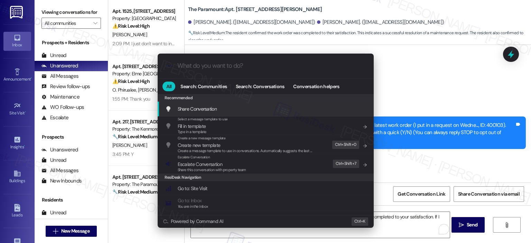
click at [235, 70] on div ".cls-1{fill:#0a055f;}.cls-2{fill:#0cc4c4;} resideskLogoBlueOrange" at bounding box center [266, 66] width 216 height 25
click at [233, 63] on input "What do you want to do?" at bounding box center [271, 65] width 188 height 7
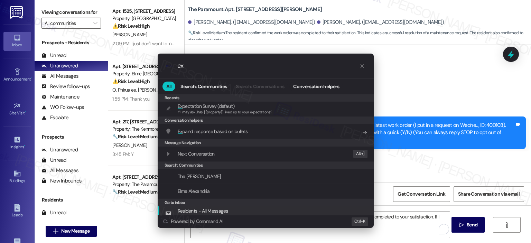
type input "ex"
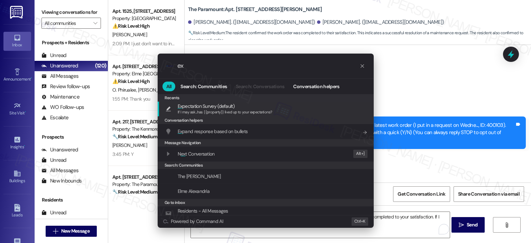
click at [434, 214] on div ".cls-1{fill:#0a055f;}.cls-2{fill:#0cc4c4;} resideskLogoBlueOrange ex All Search…" at bounding box center [265, 121] width 531 height 243
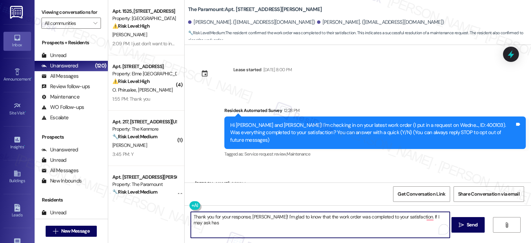
type textarea "Thank you for your response, [PERSON_NAME]! I'm glad to know that the work orde…"
click at [507, 53] on icon at bounding box center [510, 54] width 9 height 9
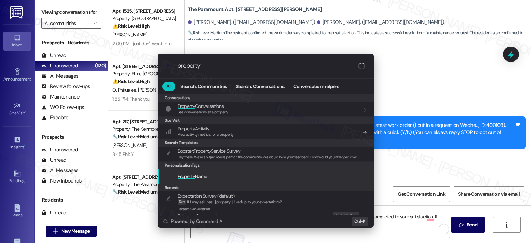
type input "property"
click at [207, 178] on span "Property Name" at bounding box center [193, 176] width 30 height 8
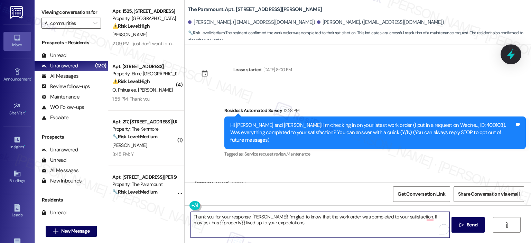
type textarea "Thank you for your response, [PERSON_NAME]! I'm glad to know that the work orde…"
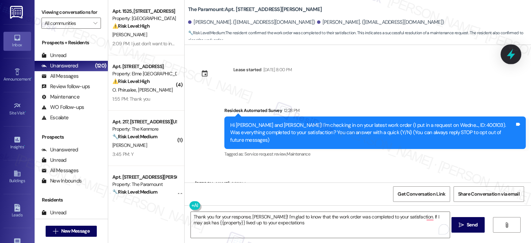
click at [511, 55] on icon at bounding box center [511, 54] width 8 height 11
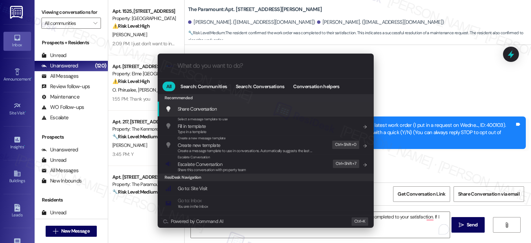
click at [243, 66] on input "What do you want to do?" at bounding box center [271, 65] width 188 height 7
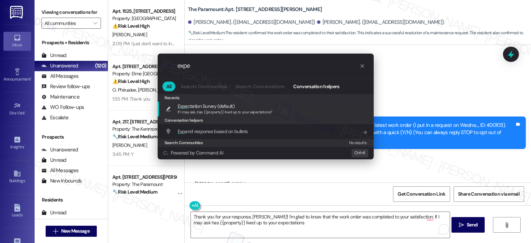
type input "expe"
click at [284, 216] on div ".cls-1{fill:#0a055f;}.cls-2{fill:#0cc4c4;} resideskLogoBlueOrange expe All Sear…" at bounding box center [265, 121] width 531 height 243
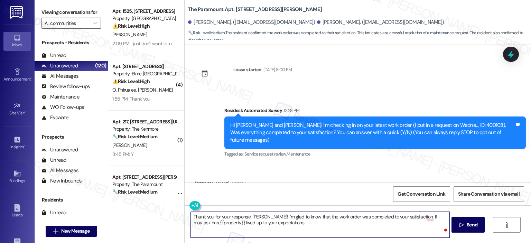
type textarea "Thank you for your response, [PERSON_NAME]! I'm glad to know that the work orde…"
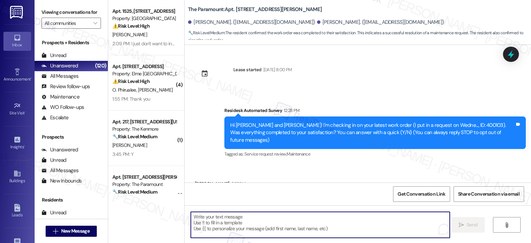
scroll to position [81, 0]
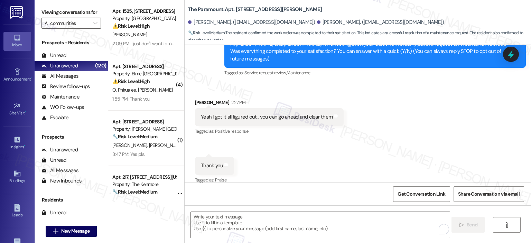
click at [280, 153] on div "Received via SMS [PERSON_NAME] 2:27 PM Yeah I got it all figured out... you can…" at bounding box center [358, 136] width 346 height 107
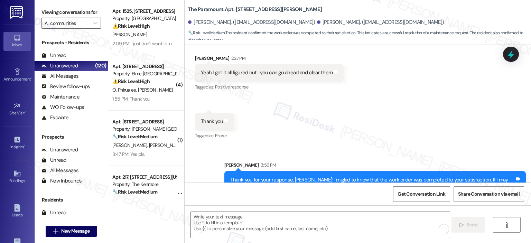
scroll to position [137, 0]
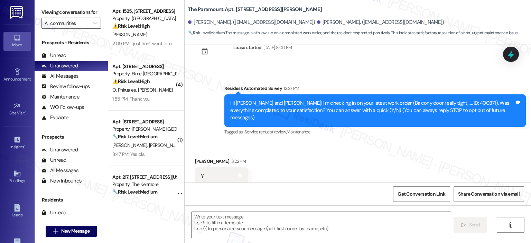
type textarea "Fetching suggested responses. Please feel free to read through the conversation…"
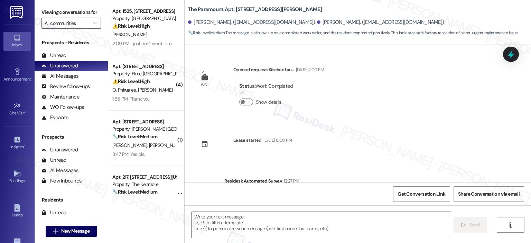
scroll to position [103, 0]
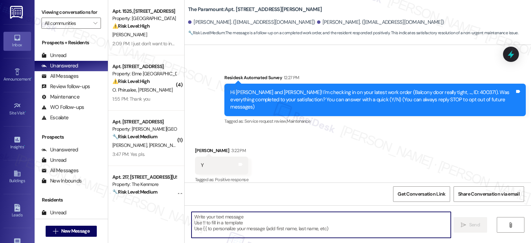
click at [242, 219] on textarea at bounding box center [320, 225] width 259 height 26
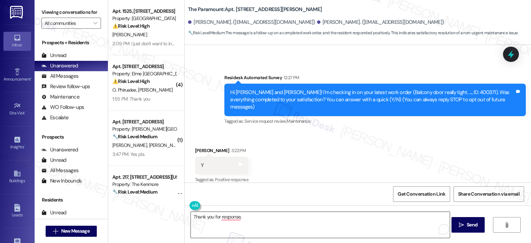
click at [268, 219] on textarea "Thank you for response," at bounding box center [320, 225] width 259 height 26
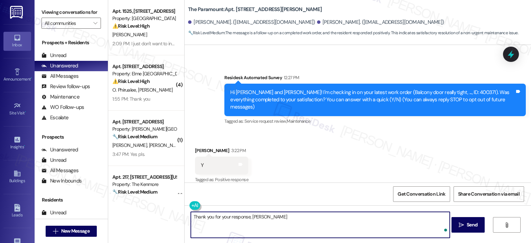
click at [268, 219] on textarea "Thank you for your response, [PERSON_NAME]" at bounding box center [320, 225] width 259 height 26
click at [271, 225] on textarea "Thank you for your response, Renuka! Great to know that the latest work order w…" at bounding box center [320, 225] width 259 height 26
type textarea "Thank you for your response, Renuka! Great to know that the latest work order w…"
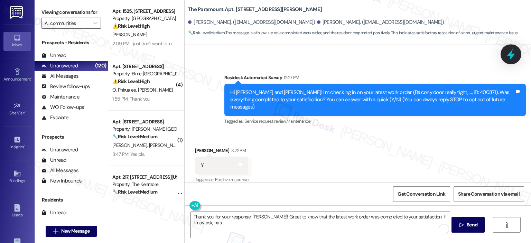
click at [513, 58] on icon at bounding box center [511, 54] width 12 height 12
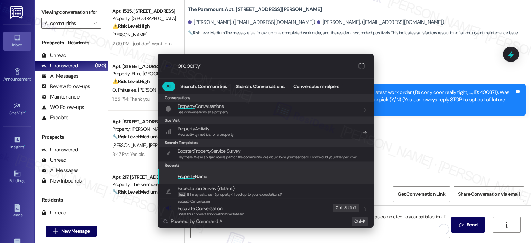
type input "property"
click at [241, 177] on div "Property Name" at bounding box center [266, 176] width 202 height 8
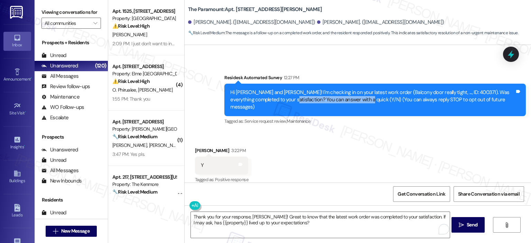
drag, startPoint x: 271, startPoint y: 98, endPoint x: 344, endPoint y: 98, distance: 73.3
click at [344, 98] on div "Hi Devansh and Renuka! I'm checking in on your latest work order (Balcony door …" at bounding box center [372, 100] width 284 height 22
copy div "You can answer with a quick (Y/N)"
click at [292, 224] on textarea "Thank you for your response, Renuka! Great to know that the latest work order w…" at bounding box center [320, 225] width 259 height 26
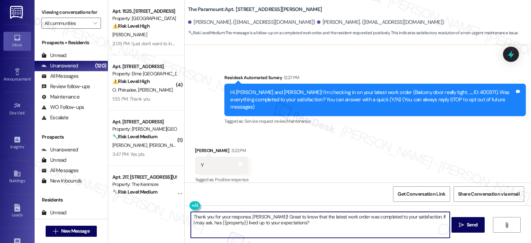
paste textarea "You can answer with a quick (Y/N)"
type textarea "Thank you for your response, Renuka! Great to know that the latest work order w…"
click at [470, 226] on span "Send" at bounding box center [471, 224] width 11 height 7
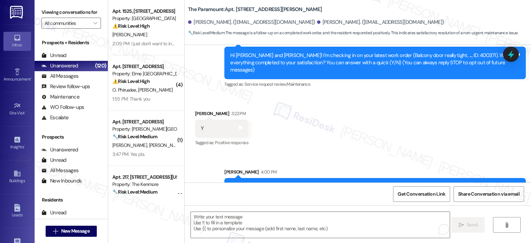
scroll to position [159, 0]
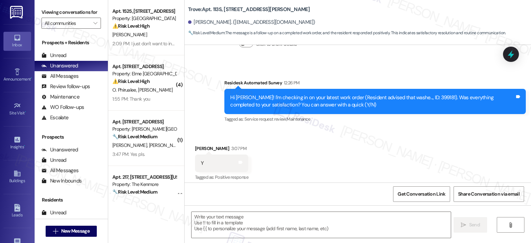
scroll to position [301, 0]
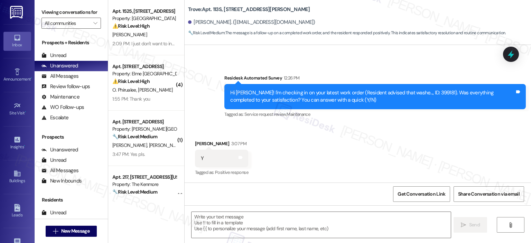
type textarea "Fetching suggested responses. Please feel free to read through the conversation…"
click at [271, 218] on textarea at bounding box center [320, 225] width 259 height 26
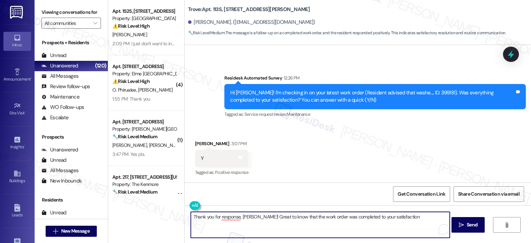
click at [217, 216] on textarea "Thank you for response, [PERSON_NAME]! Great to know that the work order was co…" at bounding box center [320, 225] width 259 height 26
click at [410, 217] on textarea "Thank you for your response, [PERSON_NAME]! Great to know that the work order w…" at bounding box center [320, 225] width 259 height 26
type textarea "Thank you for your response, [PERSON_NAME]! Great to know that the work order w…"
click at [506, 56] on icon at bounding box center [511, 54] width 12 height 12
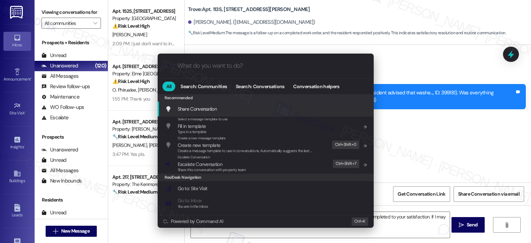
click at [236, 66] on input "What do you want to do?" at bounding box center [271, 65] width 188 height 7
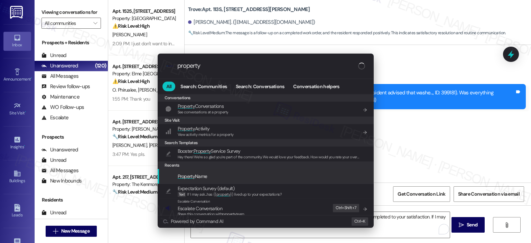
type input "property"
click at [225, 173] on div "Property Name" at bounding box center [266, 176] width 202 height 8
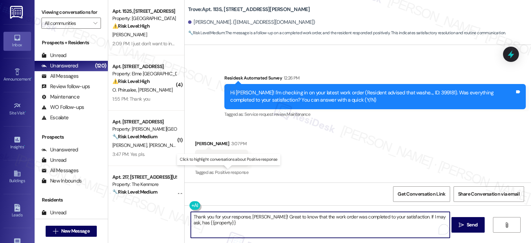
click at [236, 225] on textarea "Thank you for your response, [PERSON_NAME]! Great to know that the work order w…" at bounding box center [320, 225] width 259 height 26
type textarea "Thank you for your response, [PERSON_NAME]! Great to know that the work order w…"
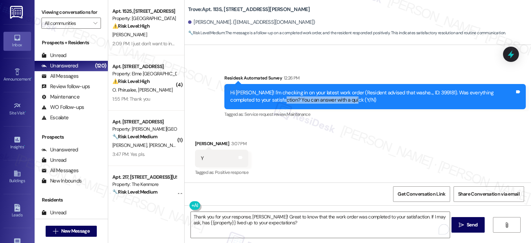
drag, startPoint x: 328, startPoint y: 101, endPoint x: 256, endPoint y: 100, distance: 72.2
click at [256, 100] on div "Hi [PERSON_NAME]! I'm checking in on your latest work order (Resident advised t…" at bounding box center [372, 96] width 284 height 15
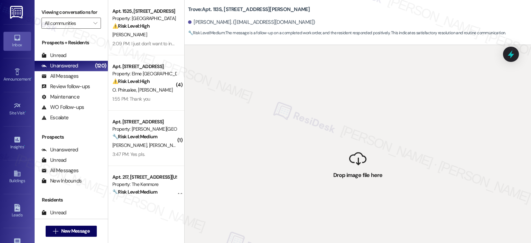
click at [149, 218] on div "Apt. 1525, [STREET_ADDRESS] Property: [GEOGRAPHIC_DATA] ⚠️ Risk Level: High The…" at bounding box center [146, 121] width 76 height 243
click at [407, 31] on span "🔧 Risk Level: Medium : The message is a follow-up on a completed work order, an…" at bounding box center [347, 32] width 318 height 7
click at [368, 159] on div " Drop image file here" at bounding box center [358, 166] width 346 height 243
click at [345, 156] on div " Drop image file here" at bounding box center [358, 166] width 346 height 243
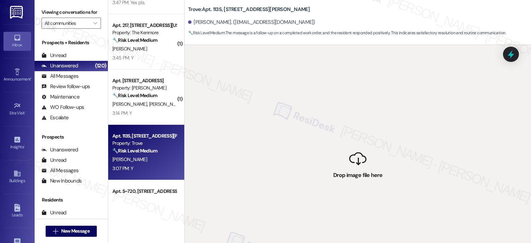
scroll to position [0, 0]
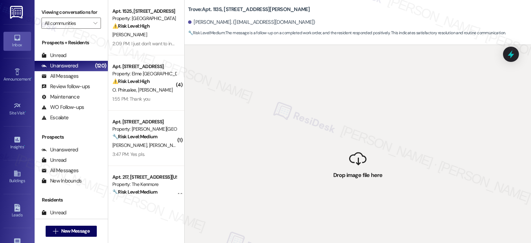
click at [134, 215] on div "Apt. 1525, [STREET_ADDRESS] Property: [GEOGRAPHIC_DATA] ⚠️ Risk Level: High The…" at bounding box center [146, 121] width 76 height 243
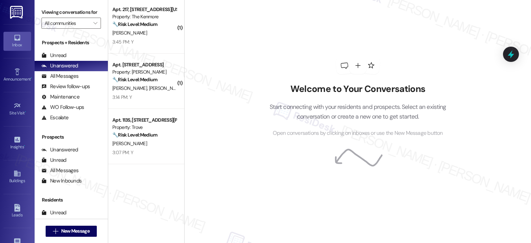
scroll to position [173, 0]
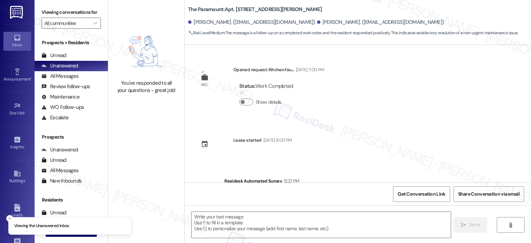
type textarea "Fetching suggested responses. Please feel free to read through the conversation…"
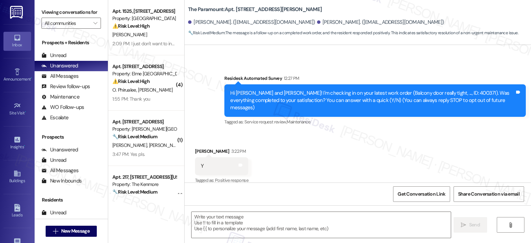
type textarea "Fetching suggested responses. Please feel free to read through the conversation…"
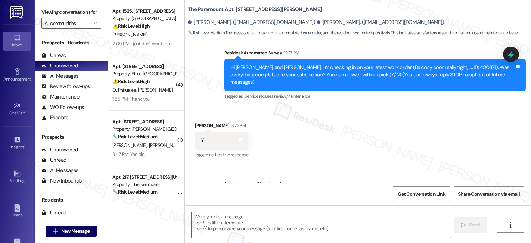
scroll to position [169, 0]
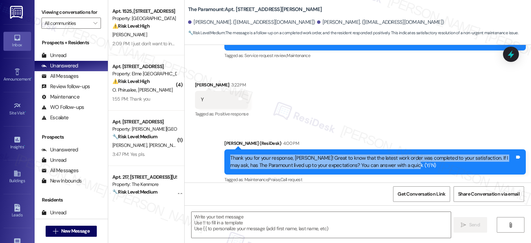
drag, startPoint x: 408, startPoint y: 158, endPoint x: 218, endPoint y: 153, distance: 190.1
click at [219, 153] on div "Sent via SMS Ella (ResiDesk) 4:00 PM Thank you for your response, Renuka! Great…" at bounding box center [375, 161] width 312 height 55
copy div "Thank you for your response, Renuka! Great to know that the latest work order w…"
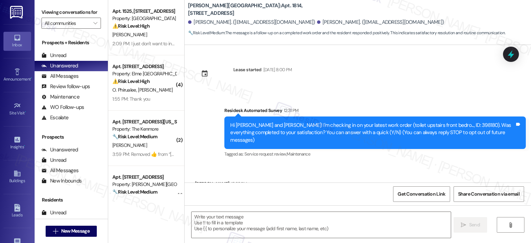
scroll to position [32, 0]
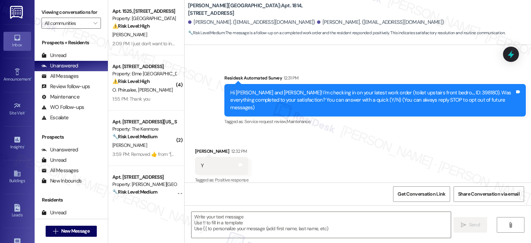
type textarea "Fetching suggested responses. Please feel free to read through the conversation…"
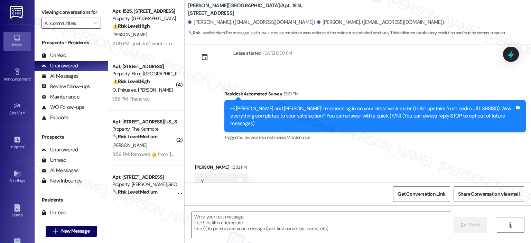
scroll to position [33, 0]
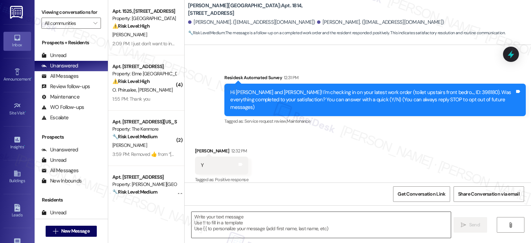
click at [292, 221] on textarea at bounding box center [320, 225] width 259 height 26
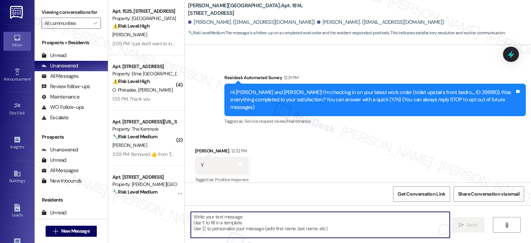
click at [220, 220] on textarea "To enrich screen reader interactions, please activate Accessibility in Grammarl…" at bounding box center [320, 225] width 259 height 26
paste textarea "Thank you for your response! Great to know that the latest work order was compl…"
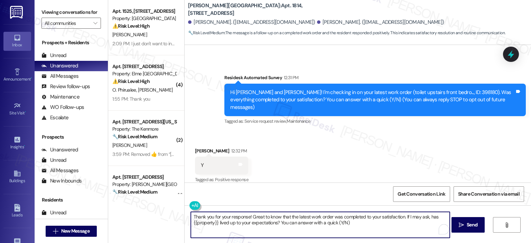
click at [246, 217] on textarea "Thank you for your response! Great to know that the latest work order was compl…" at bounding box center [320, 225] width 259 height 26
click at [377, 225] on textarea "Thank you for your response, [PERSON_NAME]! Great to know that the latest work …" at bounding box center [320, 225] width 259 height 26
type textarea "Thank you for your response, [PERSON_NAME]! Great to know that the latest work …"
click at [469, 225] on span "Send" at bounding box center [471, 224] width 11 height 7
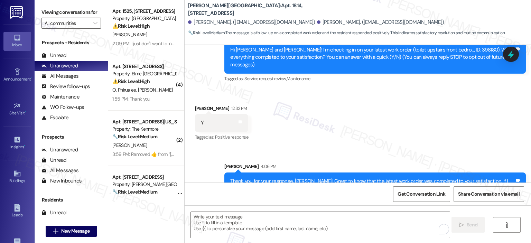
scroll to position [88, 0]
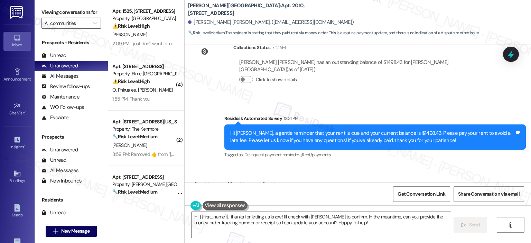
scroll to position [417, 0]
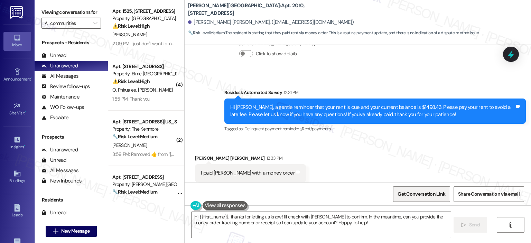
click at [402, 194] on span "Get Conversation Link" at bounding box center [421, 193] width 48 height 7
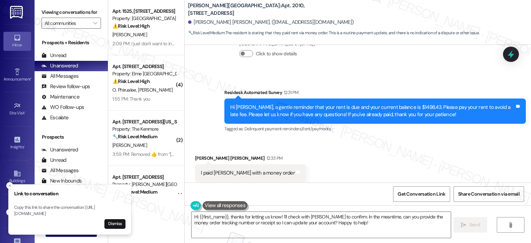
drag, startPoint x: 15, startPoint y: 206, endPoint x: 105, endPoint y: 213, distance: 90.8
click at [105, 213] on p "Copy this link to share the conversation: [URL][DOMAIN_NAME]" at bounding box center [69, 211] width 111 height 12
copy p "[URL][DOMAIN_NAME]"
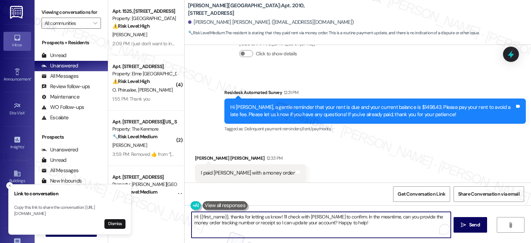
drag, startPoint x: 228, startPoint y: 215, endPoint x: 189, endPoint y: 219, distance: 39.5
click at [191, 219] on textarea "Hi {{first_name}}, thanks for letting us know! I'll check with [PERSON_NAME] to…" at bounding box center [320, 225] width 259 height 26
click at [201, 216] on textarea "Thanks for letting us know! I'll check with [PERSON_NAME] to confirm. In the me…" at bounding box center [320, 225] width 259 height 26
click at [204, 216] on textarea "Thanks for letting us know! I'll check with [PERSON_NAME] to confirm. In the me…" at bounding box center [320, 225] width 259 height 26
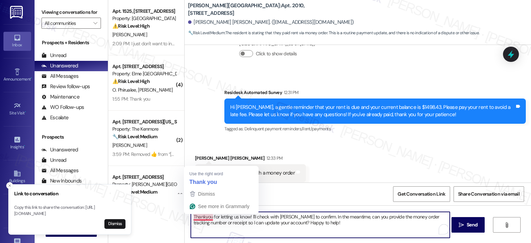
click at [202, 217] on textarea "Thankyou for letting us know! I'll check with [PERSON_NAME] to confirm. In the …" at bounding box center [320, 225] width 259 height 26
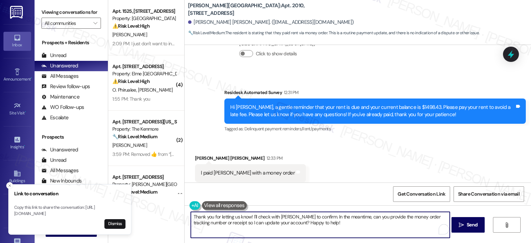
click at [249, 216] on textarea "Thank you for letting us know! I'll check with [PERSON_NAME] to confirm. In the…" at bounding box center [320, 225] width 259 height 26
drag, startPoint x: 381, startPoint y: 217, endPoint x: 320, endPoint y: 215, distance: 61.5
click at [320, 215] on textarea "Thank you for letting us know that you paid money order to [PERSON_NAME]. I'll …" at bounding box center [320, 225] width 259 height 26
drag, startPoint x: 372, startPoint y: 218, endPoint x: 321, endPoint y: 218, distance: 51.1
click at [321, 218] on textarea "Thank you for letting us know that you paid money order to [PERSON_NAME]. In th…" at bounding box center [320, 225] width 259 height 26
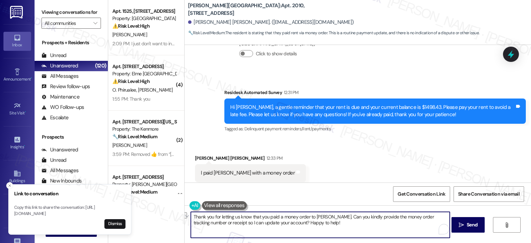
drag, startPoint x: 296, startPoint y: 225, endPoint x: 205, endPoint y: 224, distance: 90.9
click at [205, 224] on textarea "Thank you for letting us know that you paid a money order to [PERSON_NAME]. Can…" at bounding box center [320, 225] width 259 height 26
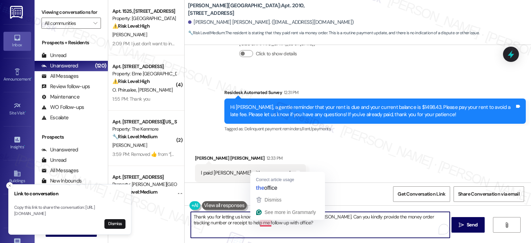
click at [257, 222] on textarea "Thank you for letting us know that you paid a money order to [PERSON_NAME]. Can…" at bounding box center [320, 225] width 259 height 26
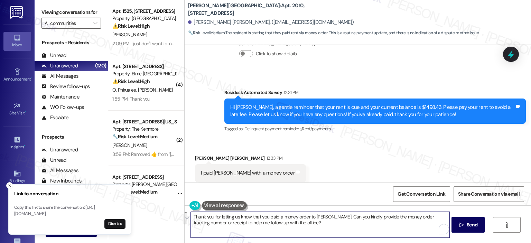
click at [274, 232] on textarea "Thank you for letting us know that you paid a money order to [PERSON_NAME]. Can…" at bounding box center [320, 225] width 259 height 26
paste textarea "thank you for letting us know that you paid a money order to [PERSON_NAME]. To …"
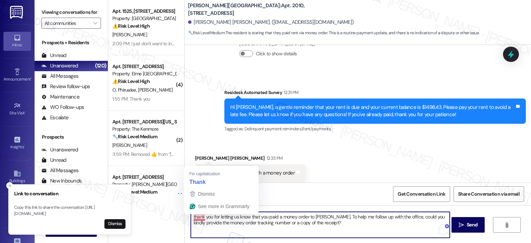
click at [191, 216] on textarea "thank you for letting us know that you paid a money order to [PERSON_NAME]. To …" at bounding box center [320, 225] width 259 height 26
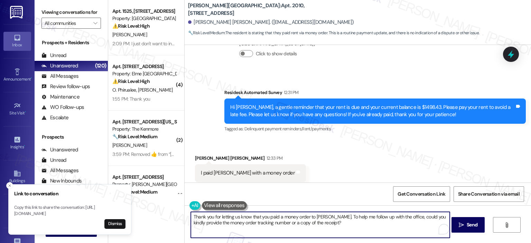
click at [324, 219] on textarea "Thank you for letting us know that you paid a money order to [PERSON_NAME]. To …" at bounding box center [320, 225] width 259 height 26
type textarea "Thank you for letting us know that you paid a money order to [PERSON_NAME], [PE…"
click at [118, 220] on button "Dismiss" at bounding box center [114, 224] width 21 height 10
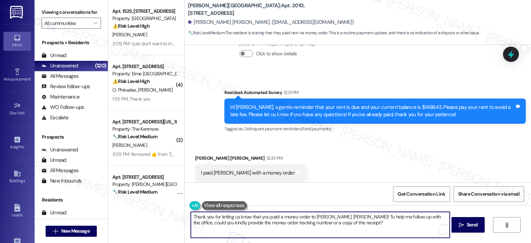
click at [346, 226] on textarea "Thank you for letting us know that you paid a money order to [PERSON_NAME], [PE…" at bounding box center [320, 225] width 259 height 26
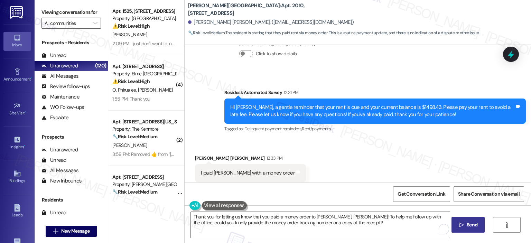
click at [457, 222] on span " Send" at bounding box center [468, 224] width 22 height 7
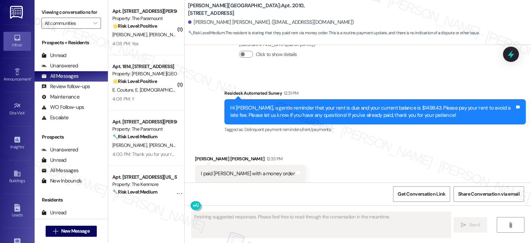
scroll to position [417, 0]
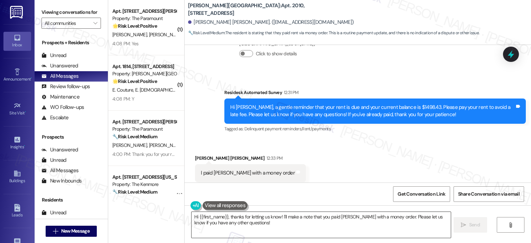
click at [196, 232] on textarea "Hi {{first_name}}, thanks for letting us know! I'll make a note that you paid […" at bounding box center [320, 225] width 259 height 26
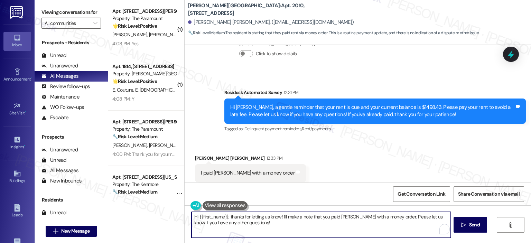
paste textarea "you for letting us know that you paid a money order to [PERSON_NAME]. To help m…"
type textarea "Hi {{first_name}}, thank you for letting us know that you paid a money order to…"
click at [465, 224] on span "Send" at bounding box center [471, 224] width 13 height 7
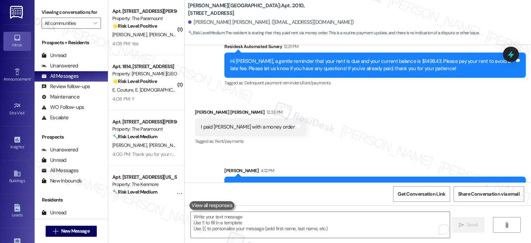
scroll to position [473, 0]
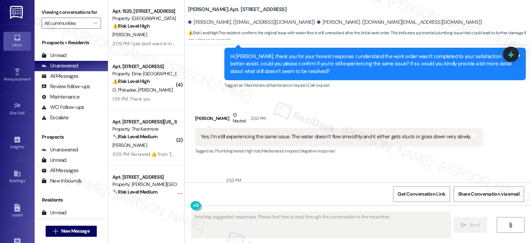
scroll to position [3542, 0]
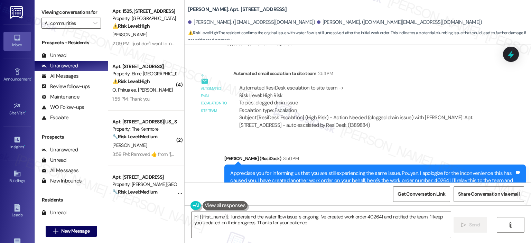
type textarea "Hi {{first_name}}, I understand the water flow issue is ongoing. I've created w…"
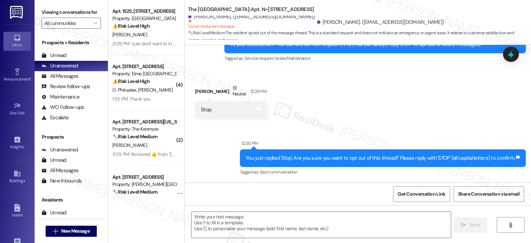
scroll to position [157, 0]
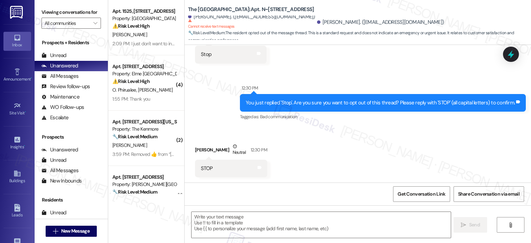
type textarea "Fetching suggested responses. Please feel free to read through the conversation…"
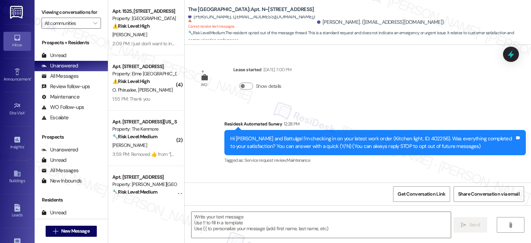
scroll to position [223, 0]
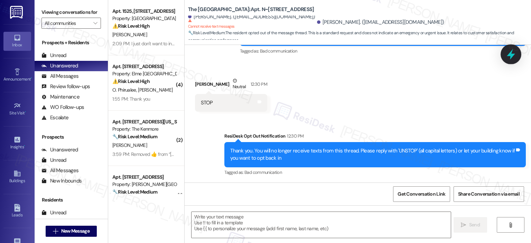
click at [503, 53] on div at bounding box center [510, 54] width 21 height 20
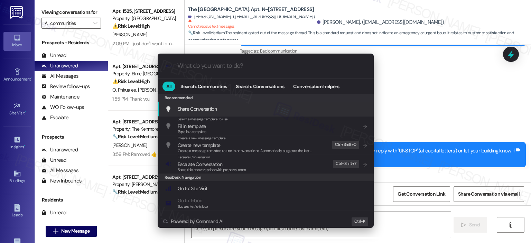
click at [240, 73] on div ".cls-1{fill:#0a055f;}.cls-2{fill:#0cc4c4;} resideskLogoBlueOrange" at bounding box center [266, 66] width 216 height 25
click at [240, 67] on input "What do you want to do?" at bounding box center [271, 65] width 188 height 7
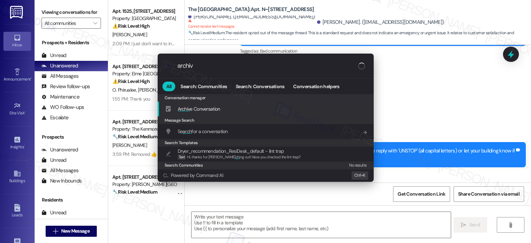
type input "archive"
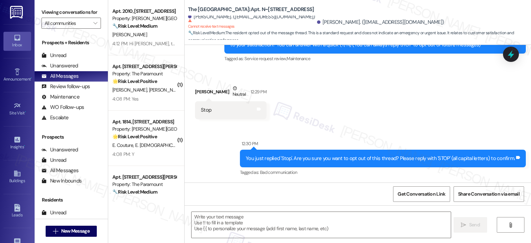
scroll to position [157, 0]
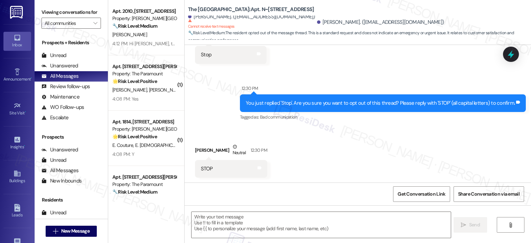
type textarea "Fetching suggested responses. Please feel free to read through the conversation…"
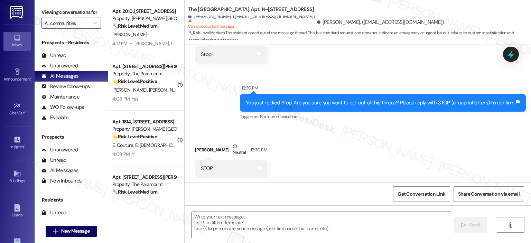
scroll to position [274, 0]
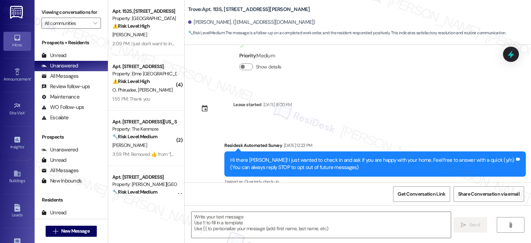
type textarea "Fetching suggested responses. Please feel free to read through the conversation…"
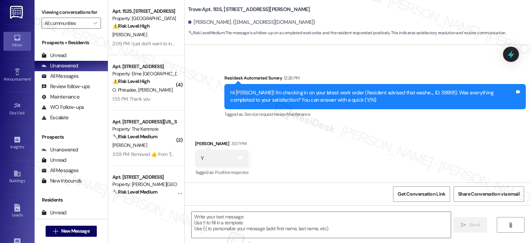
scroll to position [302, 0]
click at [234, 220] on textarea at bounding box center [320, 225] width 259 height 26
paste textarea "Thank you for your response! Great to know that the latest work order was compl…"
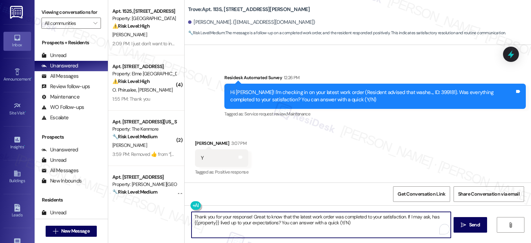
click at [246, 217] on textarea "Thank you for your response! Great to know that the latest work order was compl…" at bounding box center [320, 225] width 259 height 26
type textarea "Thank you for your response, [PERSON_NAME]! Great to know that the latest work …"
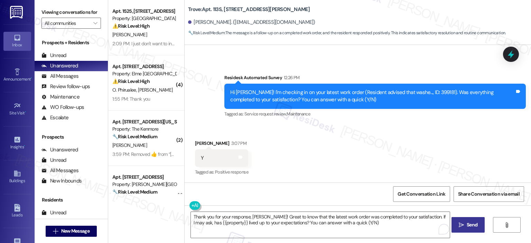
click at [471, 222] on span "Send" at bounding box center [471, 224] width 11 height 7
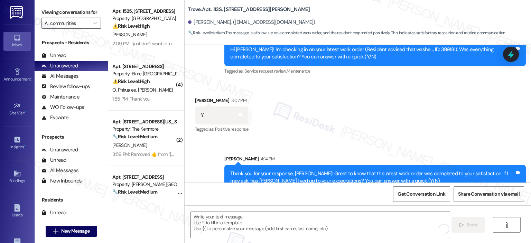
scroll to position [357, 0]
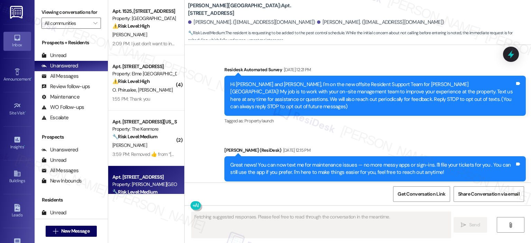
scroll to position [4798, 0]
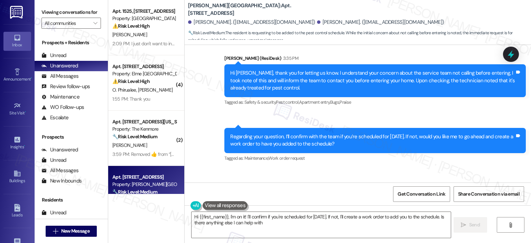
type textarea "Hi {{first_name}}, I'm on it! I'll confirm if you're scheduled for [DATE]. If n…"
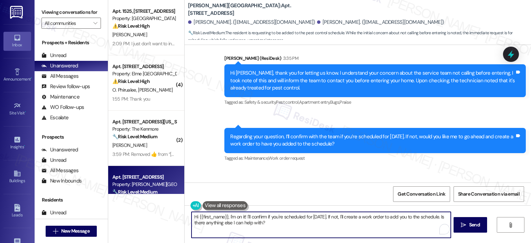
drag, startPoint x: 310, startPoint y: 224, endPoint x: 188, endPoint y: 214, distance: 122.0
click at [191, 214] on textarea "Hi {{first_name}}, I'm on it! I'll confirm if you're scheduled for Wednesday th…" at bounding box center [320, 225] width 259 height 26
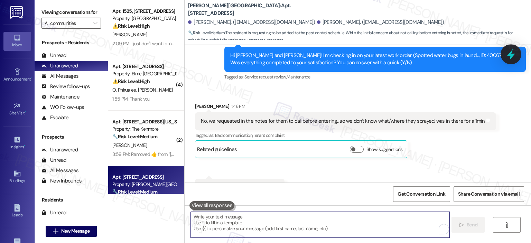
click at [517, 57] on div at bounding box center [510, 54] width 21 height 20
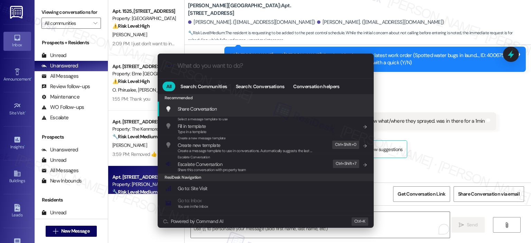
click at [226, 68] on input "What do you want to do?" at bounding box center [271, 65] width 188 height 7
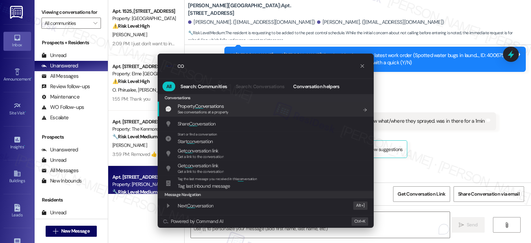
type input "c"
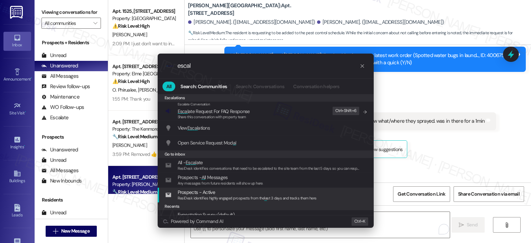
scroll to position [111, 0]
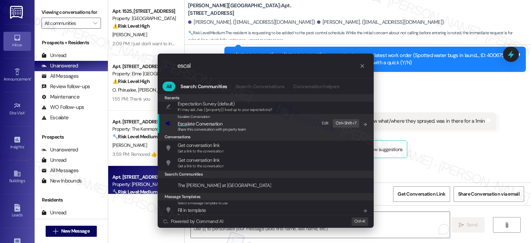
type input "escal"
click at [230, 125] on span "Escal ate Conversation" at bounding box center [212, 124] width 68 height 8
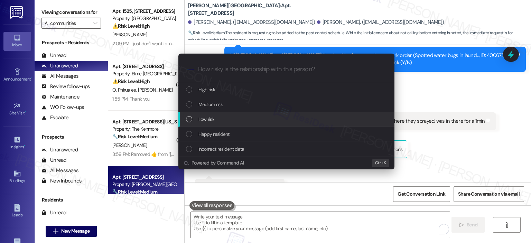
scroll to position [0, 0]
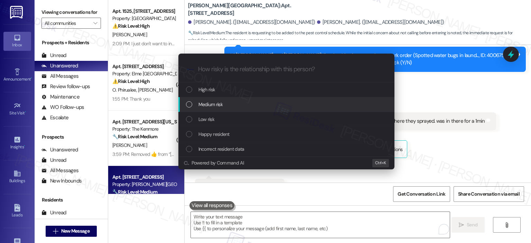
click at [216, 106] on span "Medium risk" at bounding box center [210, 105] width 24 height 8
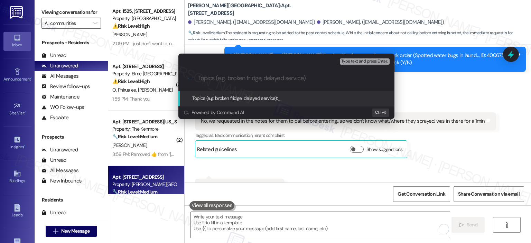
click at [223, 75] on input "Topics (e.g. broken fridge, delayed service)" at bounding box center [292, 78] width 188 height 7
type input "O"
type input "Pest Control Schedule"
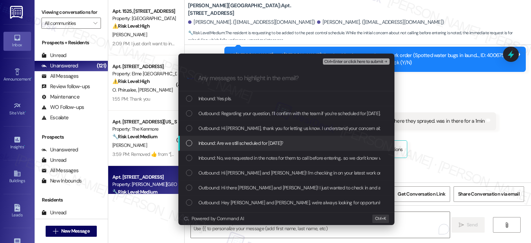
click at [269, 144] on span "Inbound: Are we still scheduled for Wednesday the 17th?" at bounding box center [240, 143] width 85 height 8
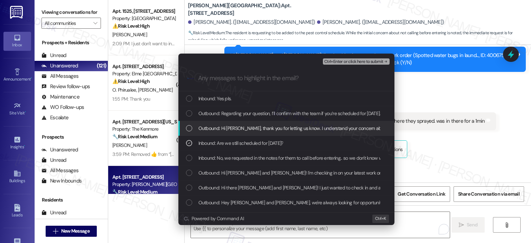
click at [233, 127] on span "Outbound: Hi Dominique, thank you for letting us know. I understand your concer…" at bounding box center [499, 128] width 603 height 8
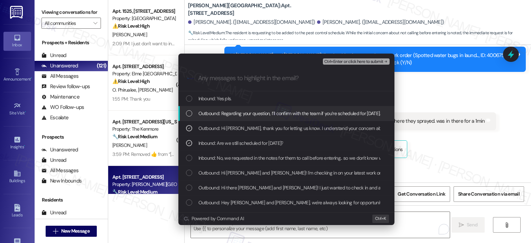
click at [233, 114] on span "Outbound: Regarding your question, I’ll confirm with the team if you’re schedul…" at bounding box center [388, 114] width 380 height 8
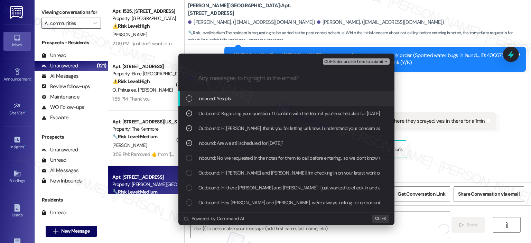
click at [223, 99] on span "Inbound: Yes pls." at bounding box center [214, 99] width 33 height 8
click at [341, 62] on span "Ctrl+Enter or click here to submit" at bounding box center [353, 61] width 59 height 5
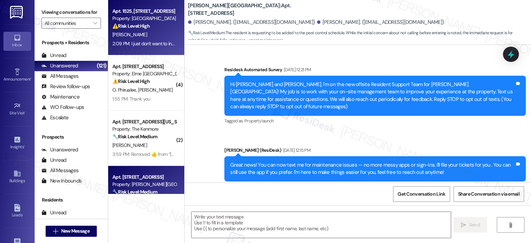
scroll to position [4797, 0]
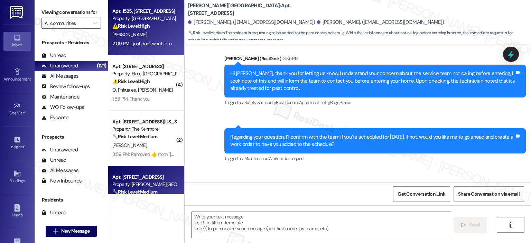
type textarea "Fetching suggested responses. Please feel free to read through the conversation…"
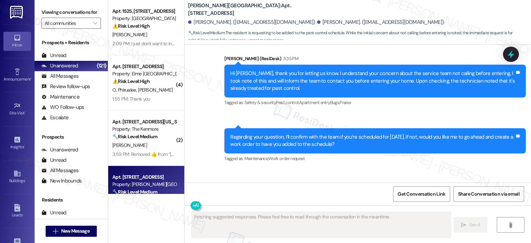
scroll to position [4798, 0]
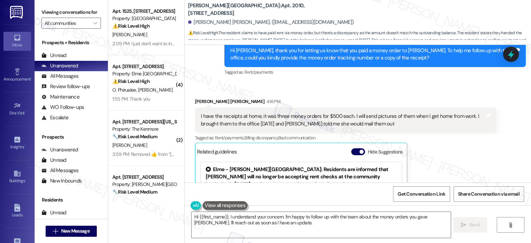
scroll to position [623, 0]
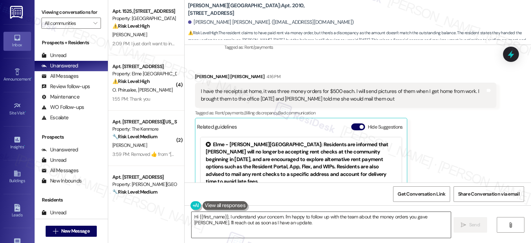
click at [260, 223] on textarea "Hi {{first_name}}, I understand your concern. I'm happy to follow up with the t…" at bounding box center [320, 225] width 259 height 26
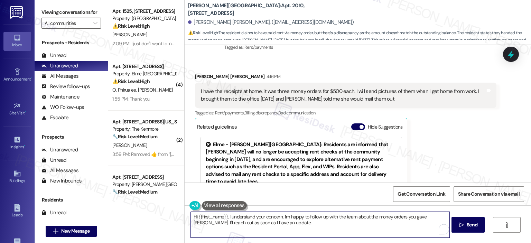
drag, startPoint x: 282, startPoint y: 225, endPoint x: 187, endPoint y: 219, distance: 94.5
click at [191, 219] on textarea "Hi {{first_name}}, I understand your concern. I'm happy to follow up with the t…" at bounding box center [320, 225] width 259 height 26
click at [311, 215] on textarea "Appreciate your response, Griffin, and these are all noted." at bounding box center [320, 225] width 259 height 26
paste textarea "As soon as it's received in our main office, your ledger will be updated. Pleas…"
drag, startPoint x: 311, startPoint y: 217, endPoint x: 304, endPoint y: 218, distance: 7.0
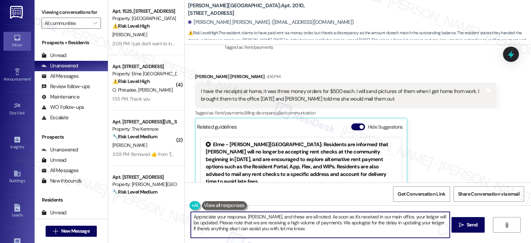
click at [304, 218] on textarea "Appreciate your response, Griffin, and these are all noted. As soon as it's rec…" at bounding box center [320, 225] width 259 height 26
type textarea "Appreciate your response, Griffin, and these are all noted. Please know as soon…"
click at [371, 220] on textarea "Appreciate your response, Griffin, and these are all noted. Please know as soon…" at bounding box center [320, 225] width 259 height 26
click at [410, 215] on textarea "Appreciate your response, Griffin, and these are all noted. Please know as soon…" at bounding box center [320, 225] width 259 height 26
click at [477, 222] on span "Send" at bounding box center [471, 224] width 13 height 7
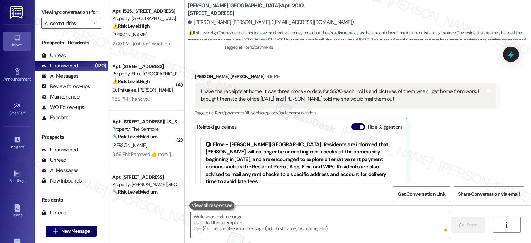
scroll to position [663, 0]
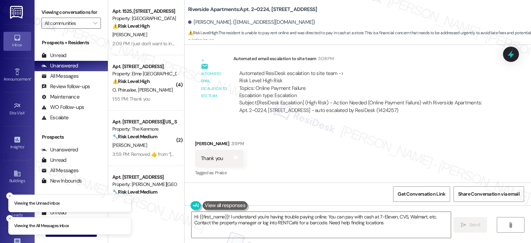
type textarea "Hi {{first_name}}! I understand you're having trouble paying online. You can pa…"
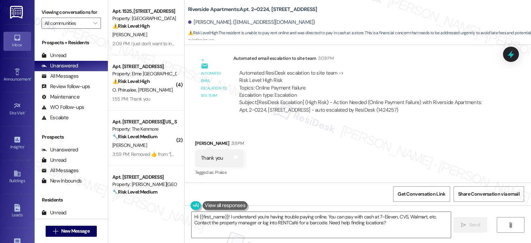
scroll to position [225, 0]
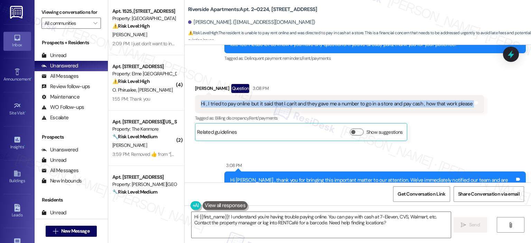
drag, startPoint x: 191, startPoint y: 104, endPoint x: 454, endPoint y: 98, distance: 263.3
click at [479, 98] on div "Received via SMS [PERSON_NAME] Question 3:08 PM Hi , I tried to pay online but …" at bounding box center [339, 112] width 299 height 67
copy div "Hi , I tried to pay online but it said that I can't and they gave me a number t…"
